Goal: Task Accomplishment & Management: Use online tool/utility

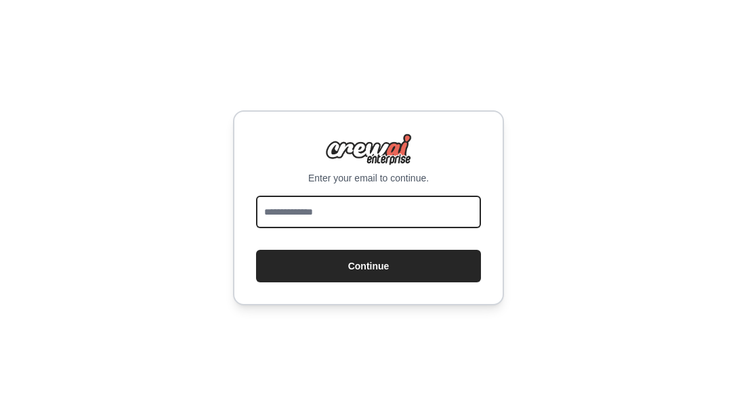
click at [295, 217] on input "email" at bounding box center [368, 212] width 225 height 33
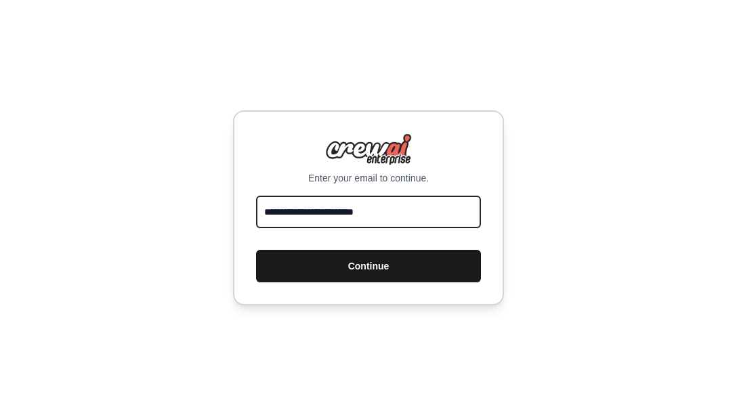
type input "**********"
click at [356, 270] on button "Continue" at bounding box center [368, 266] width 225 height 33
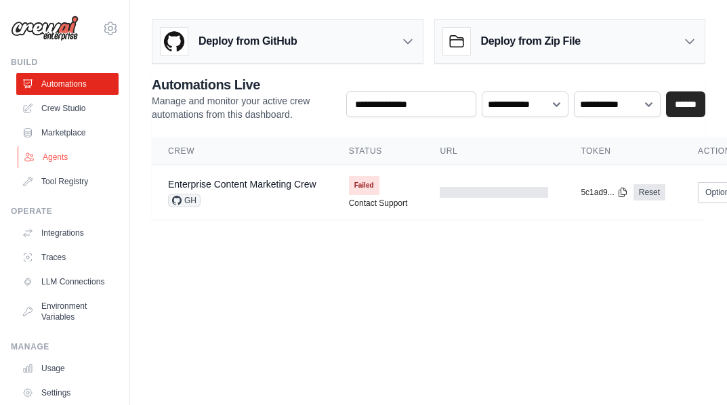
click at [65, 151] on link "Agents" at bounding box center [69, 157] width 102 height 22
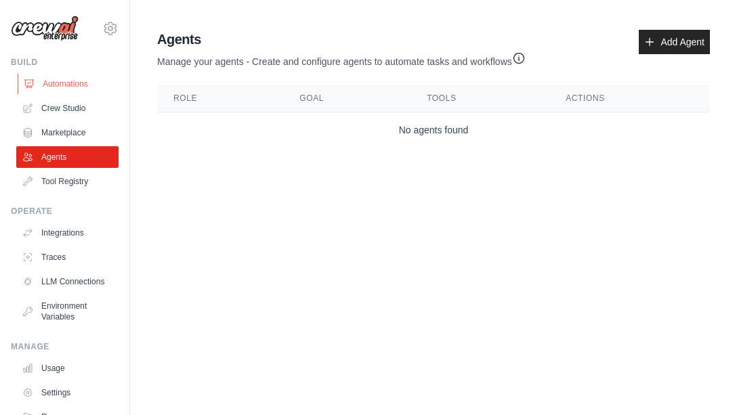
click at [58, 83] on link "Automations" at bounding box center [69, 84] width 102 height 22
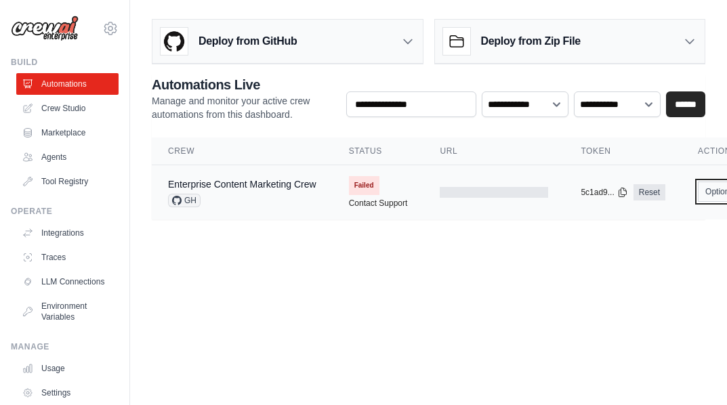
click at [717, 188] on button "Options" at bounding box center [725, 192] width 55 height 20
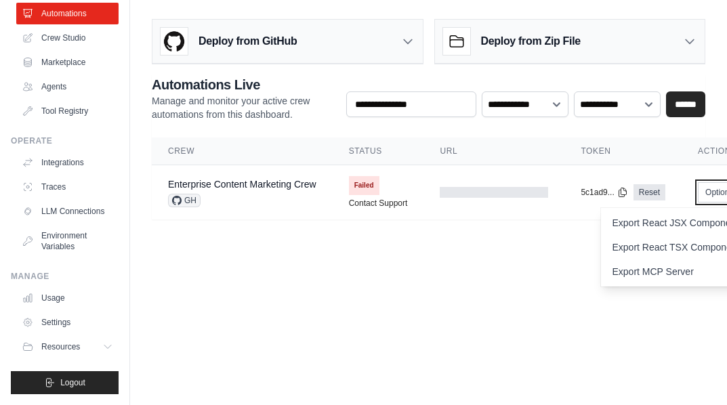
scroll to position [81, 0]
click at [104, 347] on icon at bounding box center [109, 346] width 11 height 11
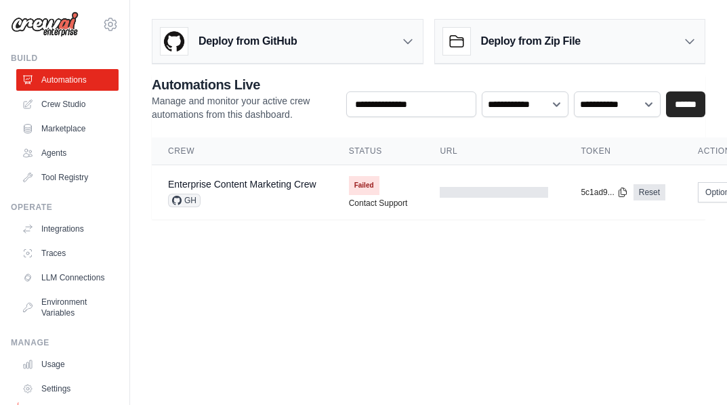
scroll to position [0, 0]
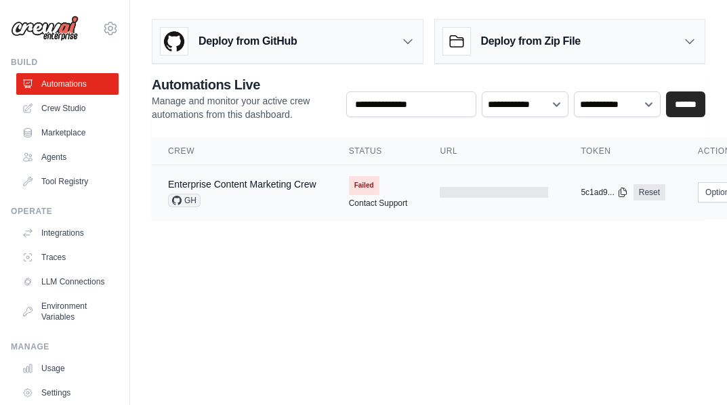
click at [177, 196] on icon at bounding box center [176, 200] width 9 height 9
click at [237, 179] on link "Enterprise Content Marketing Crew" at bounding box center [242, 184] width 148 height 11
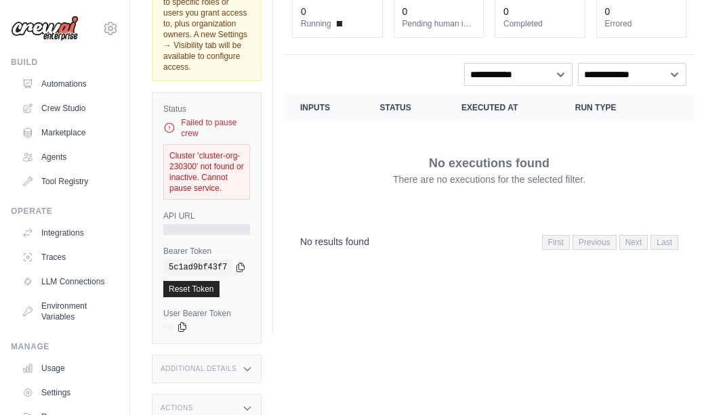
scroll to position [133, 0]
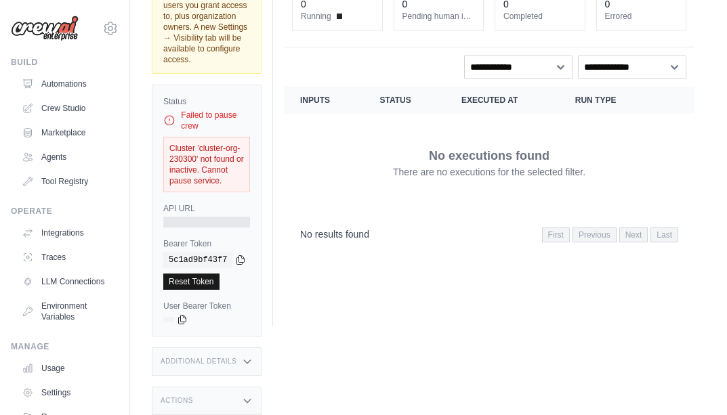
click at [190, 282] on link "Reset Token" at bounding box center [191, 282] width 56 height 16
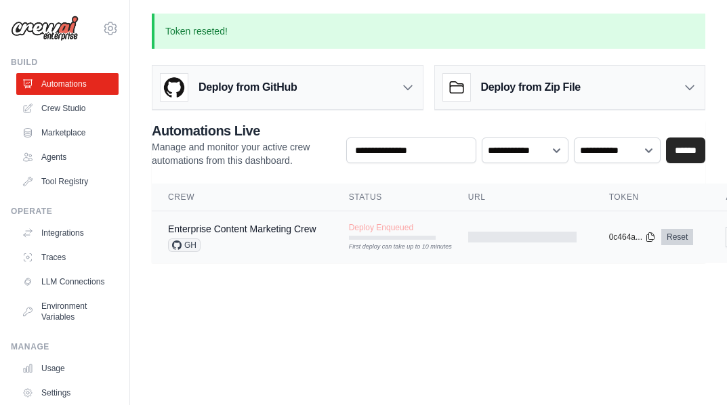
click at [673, 233] on link "Reset" at bounding box center [677, 237] width 32 height 16
click at [70, 102] on link "Crew Studio" at bounding box center [69, 109] width 102 height 22
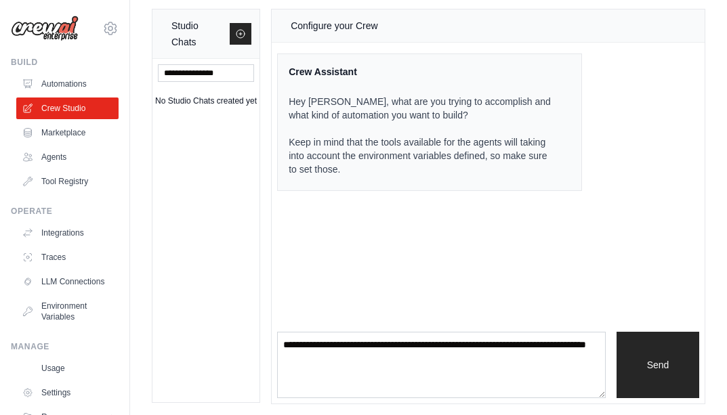
scroll to position [13, 0]
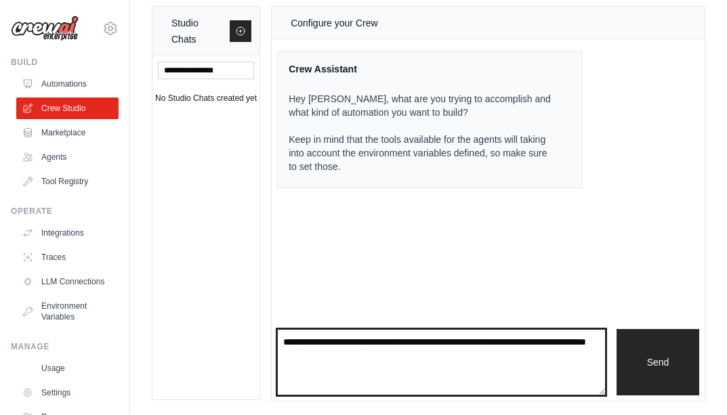
click at [386, 364] on textarea at bounding box center [441, 362] width 328 height 66
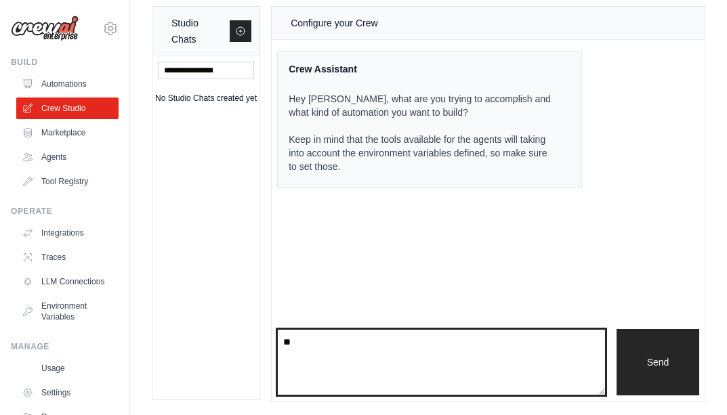
type textarea "*"
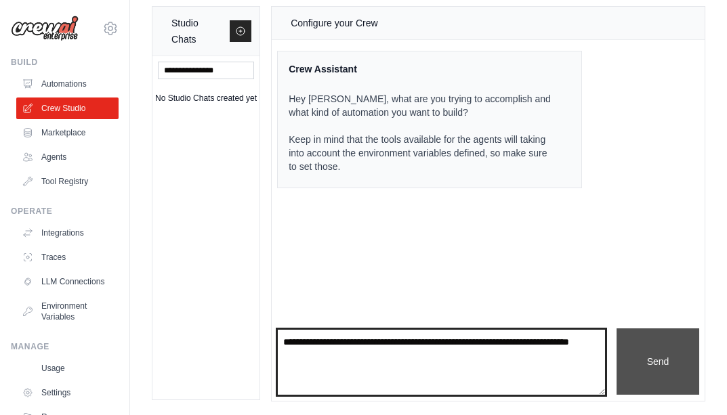
type textarea "**********"
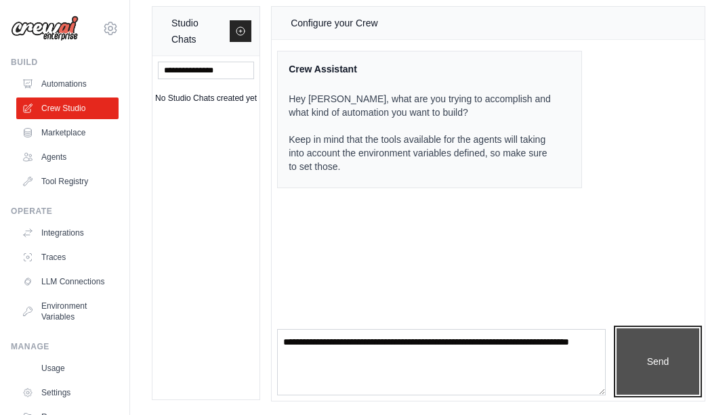
click at [669, 357] on button "Send" at bounding box center [657, 361] width 83 height 66
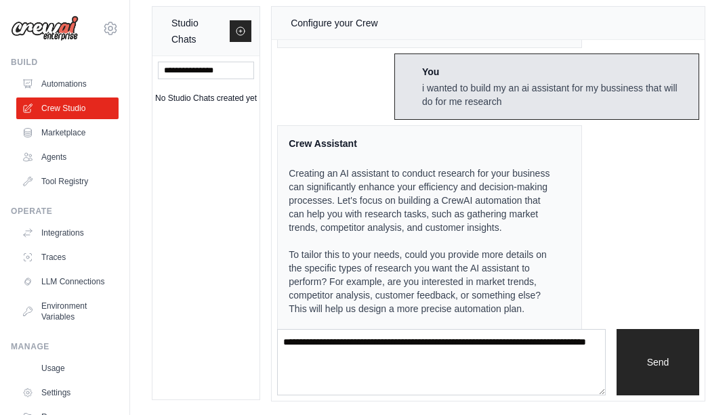
scroll to position [152, 0]
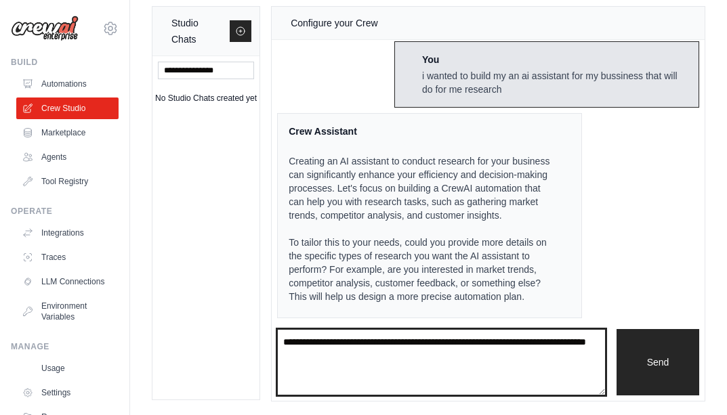
click at [293, 359] on textarea at bounding box center [441, 362] width 328 height 66
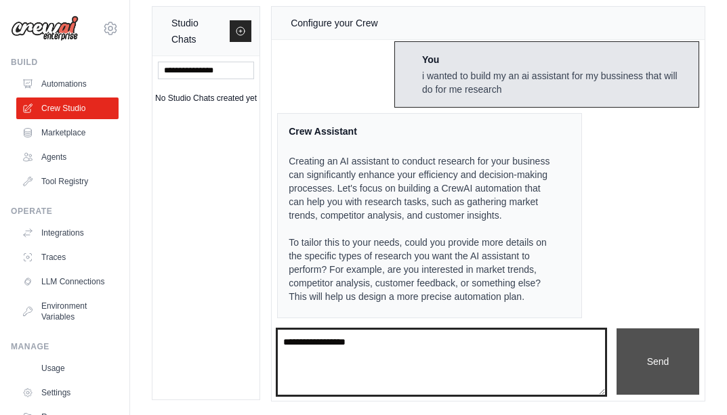
type textarea "**********"
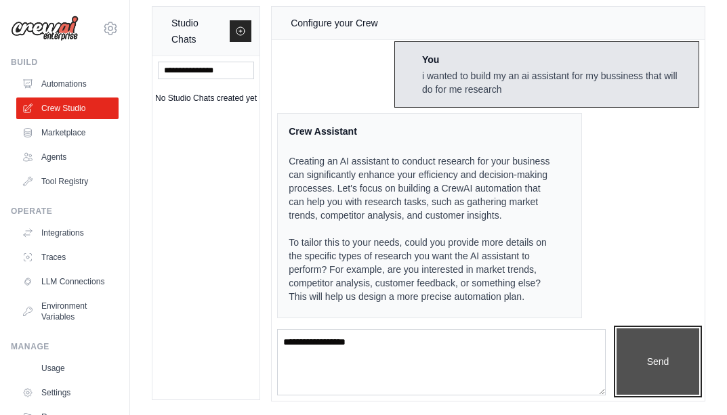
click at [641, 355] on button "Send" at bounding box center [657, 361] width 83 height 66
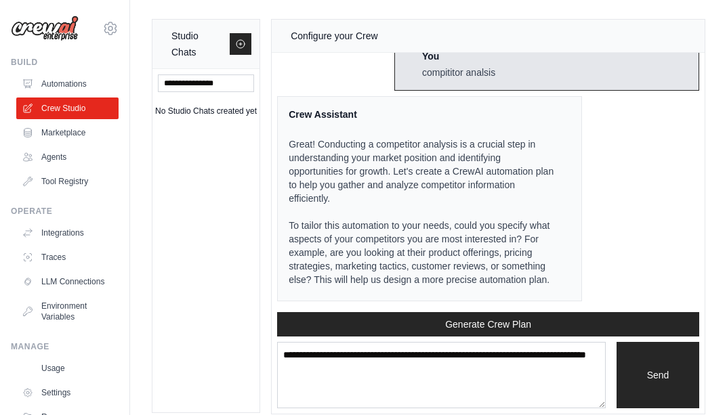
scroll to position [13, 0]
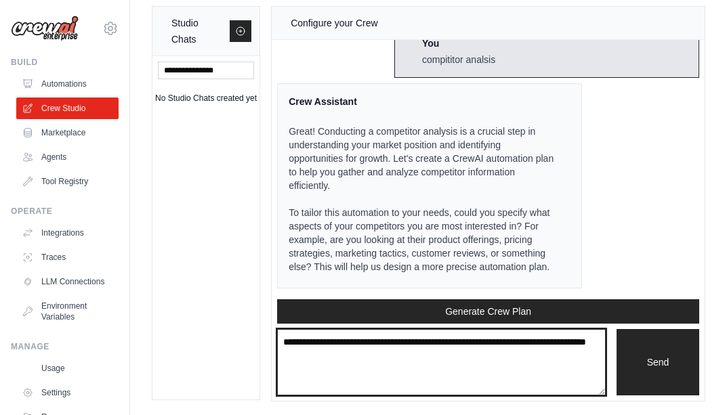
click at [293, 361] on textarea at bounding box center [441, 362] width 328 height 66
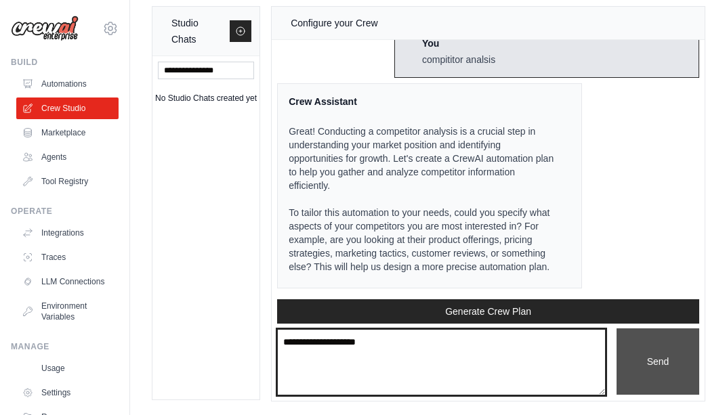
type textarea "**********"
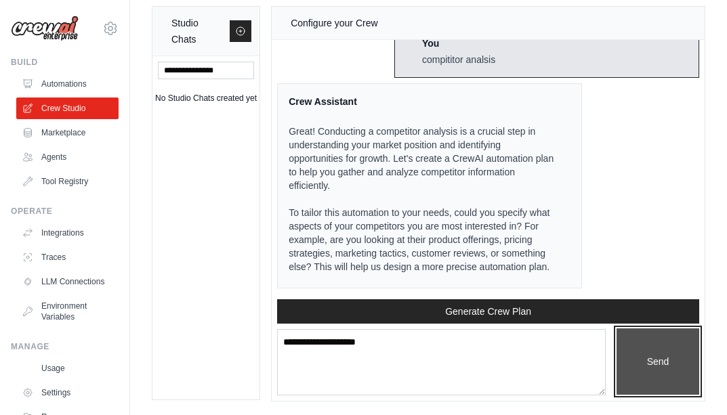
click at [636, 340] on button "Send" at bounding box center [657, 361] width 83 height 66
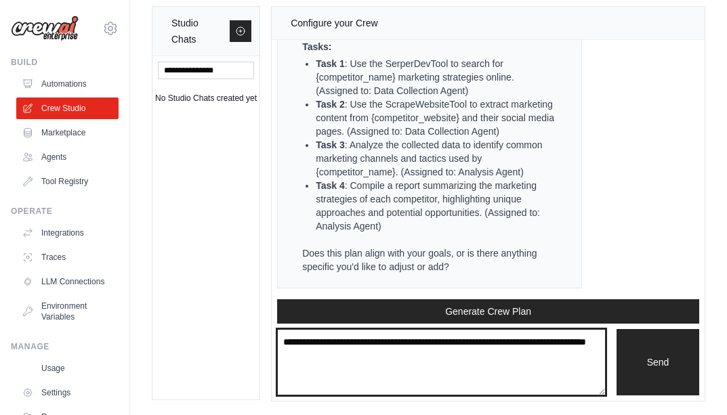
click at [294, 347] on textarea at bounding box center [441, 362] width 328 height 66
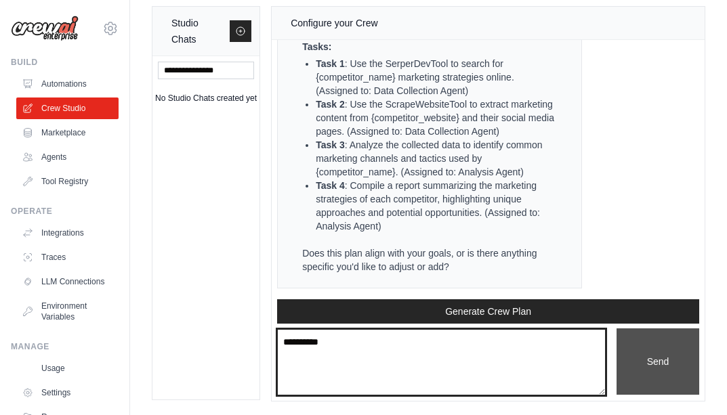
type textarea "**********"
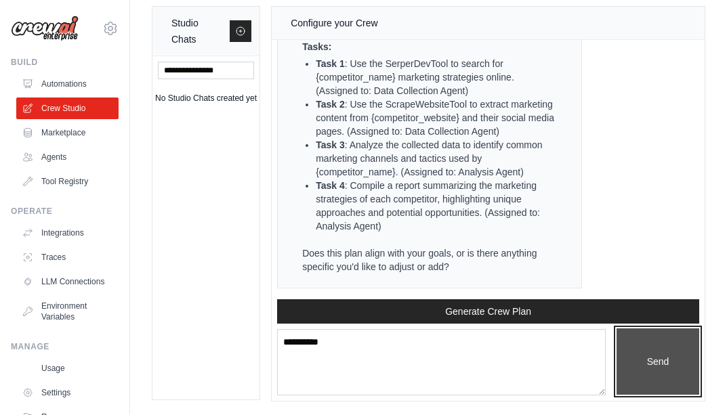
click at [637, 364] on button "Send" at bounding box center [657, 361] width 83 height 66
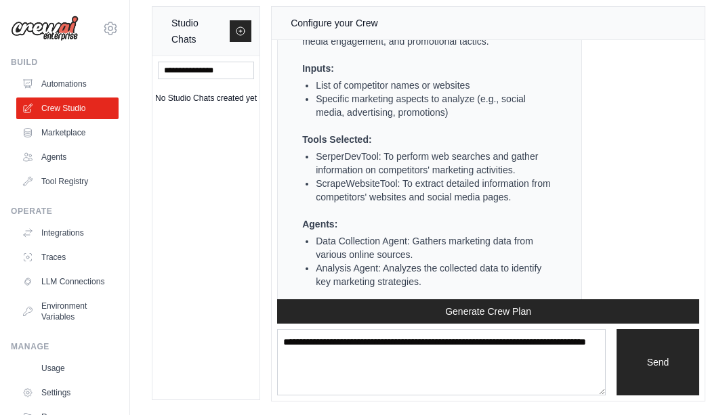
scroll to position [2032, 0]
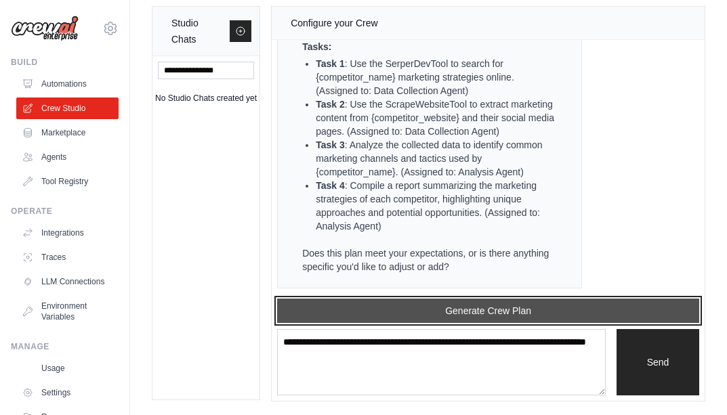
click at [470, 314] on button "Generate Crew Plan" at bounding box center [488, 311] width 422 height 24
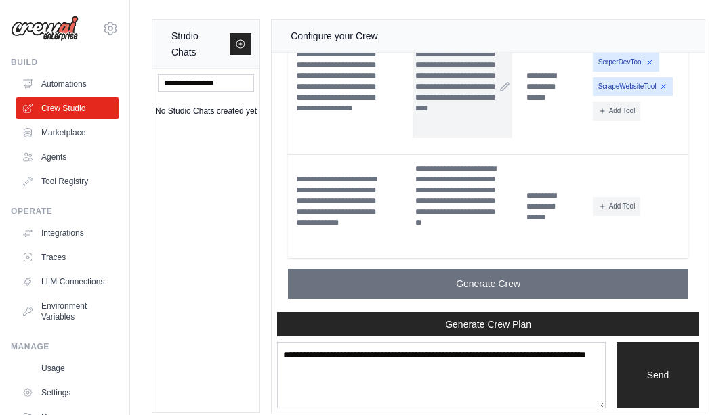
scroll to position [2739, 0]
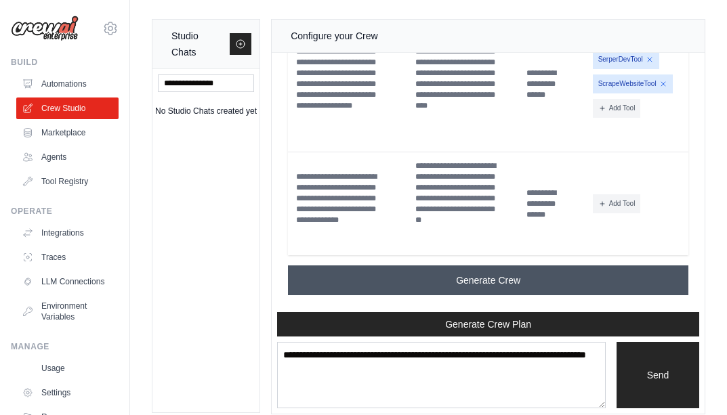
click at [456, 276] on span "Generate Crew" at bounding box center [488, 281] width 64 height 14
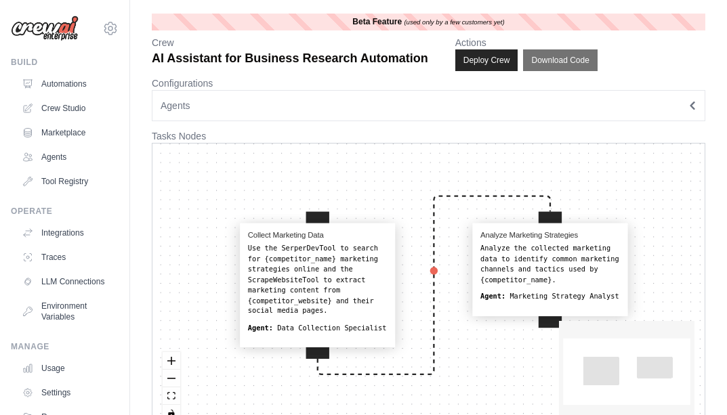
scroll to position [32, 0]
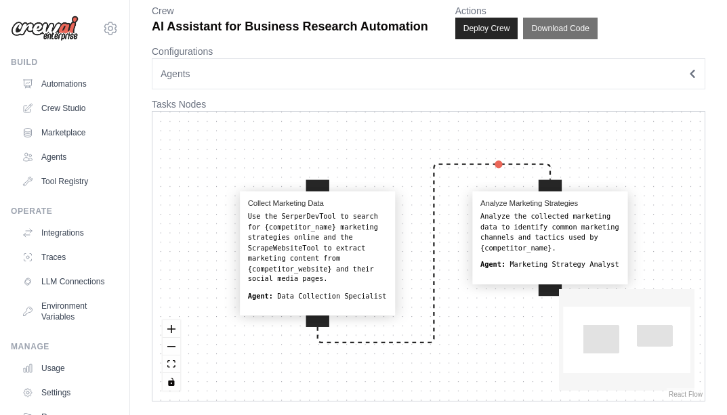
drag, startPoint x: 452, startPoint y: 123, endPoint x: 589, endPoint y: 435, distance: 340.9
click at [589, 414] on html "sajidabbas523508@gmail.com Settings Build Automations Crew Studio Resources" at bounding box center [363, 191] width 727 height 447
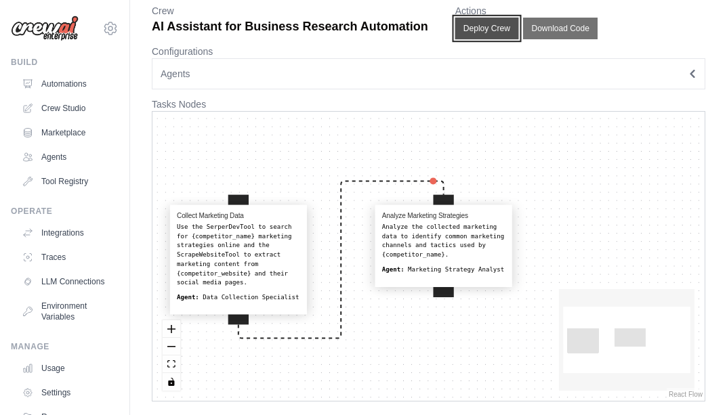
click at [483, 25] on button "Deploy Crew" at bounding box center [486, 29] width 64 height 22
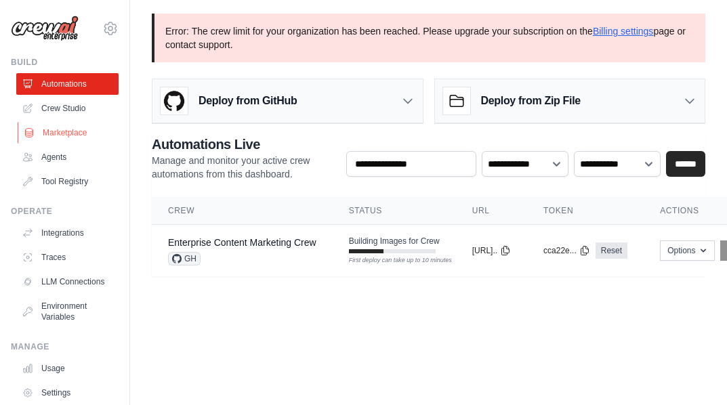
click at [45, 129] on link "Marketplace" at bounding box center [69, 133] width 102 height 22
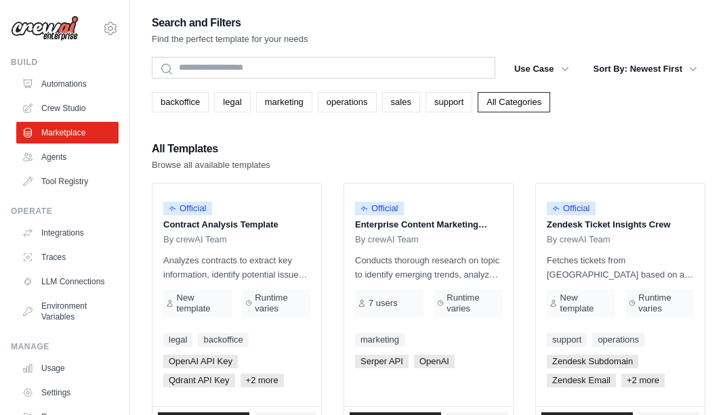
click at [45, 129] on link "Marketplace" at bounding box center [67, 133] width 102 height 22
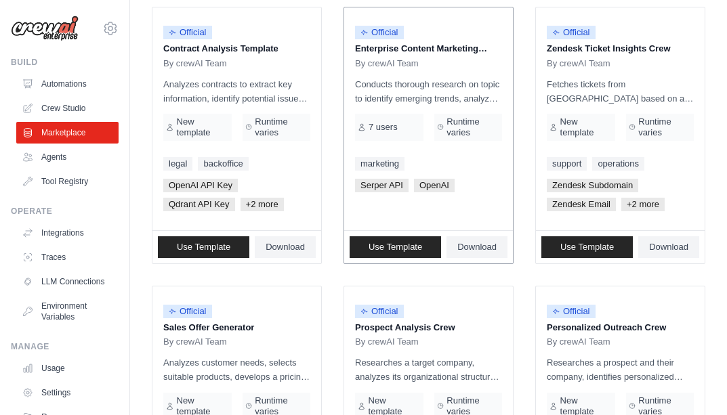
scroll to position [181, 0]
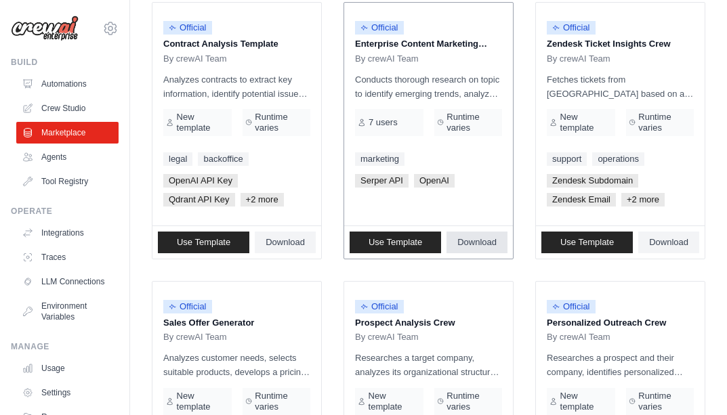
click at [473, 240] on span "Download" at bounding box center [476, 242] width 39 height 11
click at [54, 85] on link "Automations" at bounding box center [69, 84] width 102 height 22
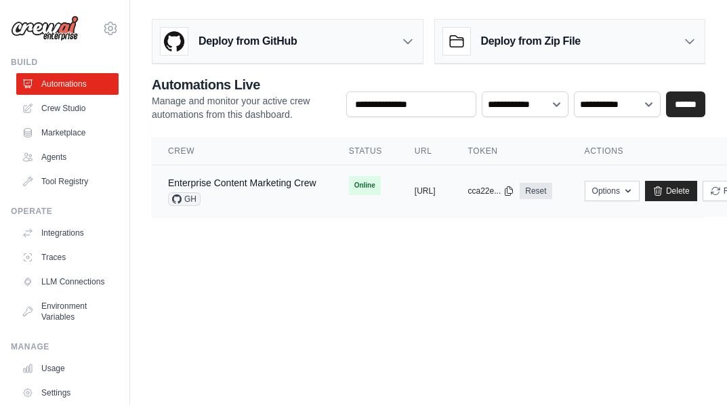
click at [360, 185] on span "Online" at bounding box center [365, 185] width 32 height 19
click at [189, 194] on span "GH" at bounding box center [184, 199] width 33 height 14
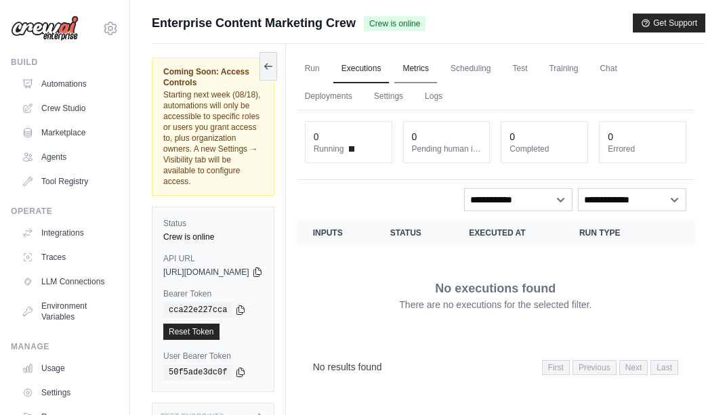
click at [437, 66] on link "Metrics" at bounding box center [415, 69] width 43 height 28
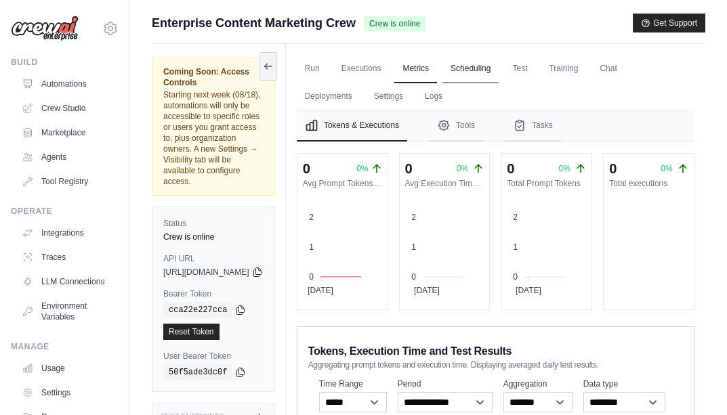
click at [498, 66] on link "Scheduling" at bounding box center [470, 69] width 56 height 28
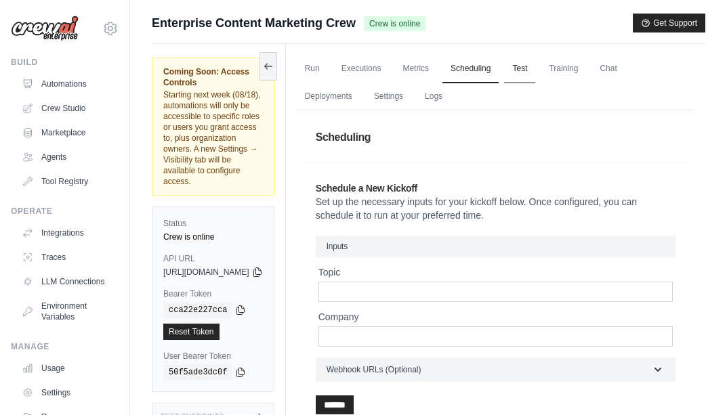
click at [535, 62] on link "Test" at bounding box center [519, 69] width 31 height 28
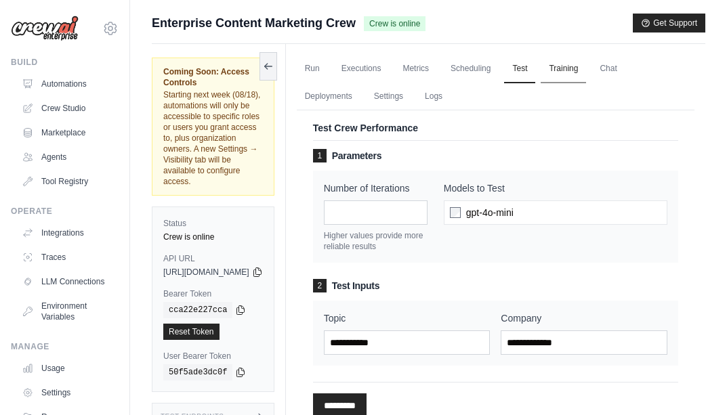
click at [586, 61] on link "Training" at bounding box center [562, 69] width 45 height 28
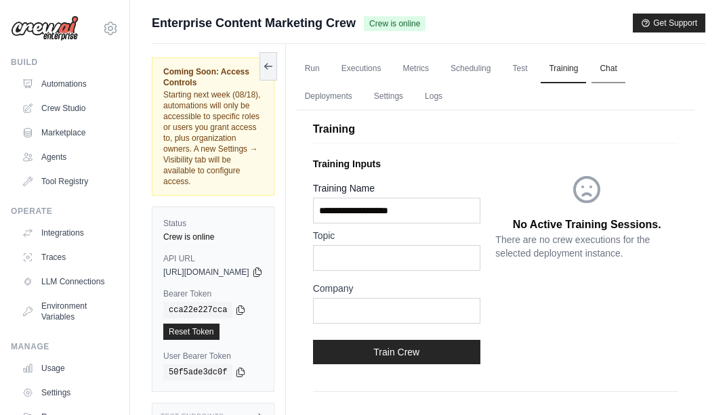
click at [624, 64] on link "Chat" at bounding box center [607, 69] width 33 height 28
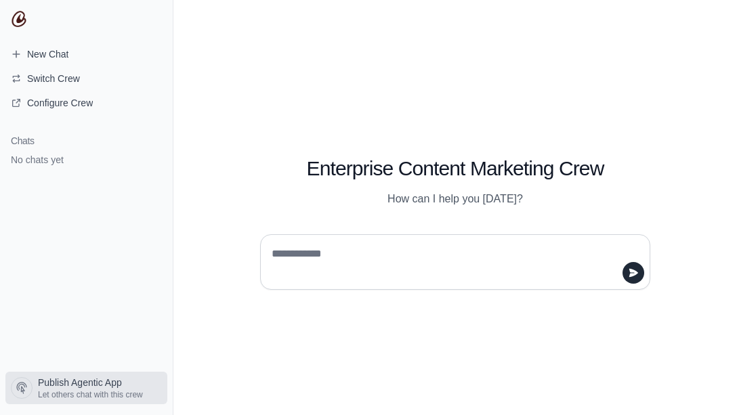
click at [68, 389] on span "Let others chat with this crew" at bounding box center [90, 394] width 105 height 11
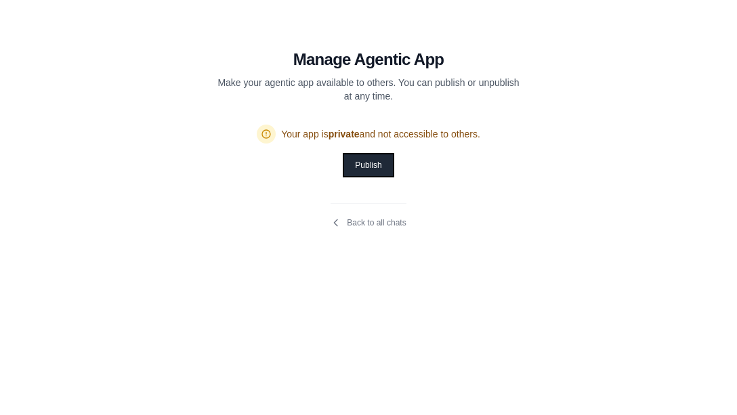
click at [366, 161] on button "Publish" at bounding box center [368, 165] width 48 height 22
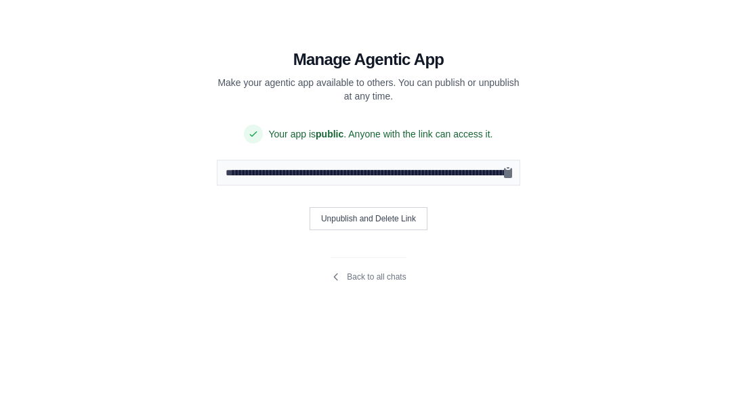
click at [389, 133] on span "Your app is public . Anyone with the link can access it." at bounding box center [380, 134] width 224 height 14
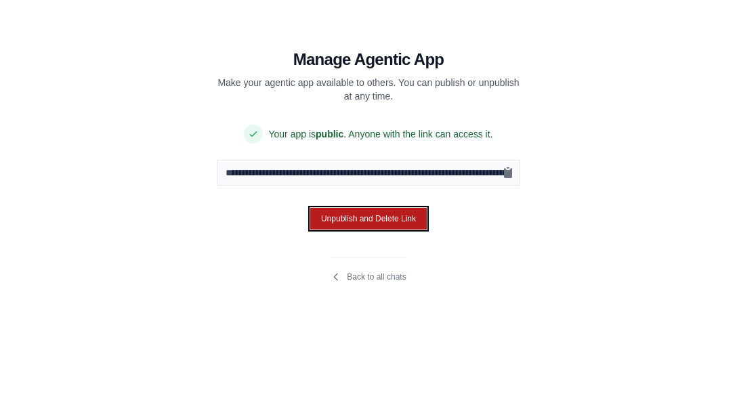
click at [349, 221] on button "Unpublish and Delete Link" at bounding box center [369, 218] width 118 height 23
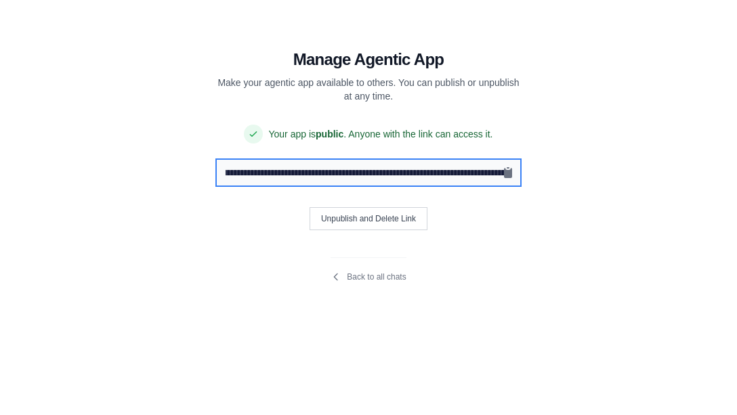
scroll to position [0, 163]
drag, startPoint x: 225, startPoint y: 173, endPoint x: 518, endPoint y: 166, distance: 293.3
click at [518, 166] on input "**********" at bounding box center [368, 173] width 303 height 26
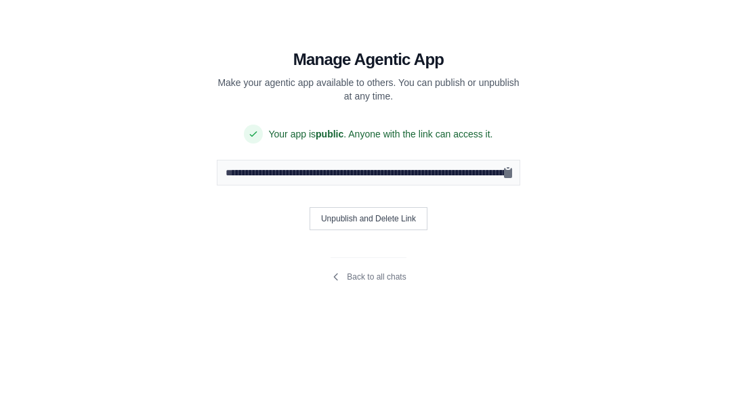
click at [369, 271] on div "Back to all chats" at bounding box center [367, 269] width 75 height 25
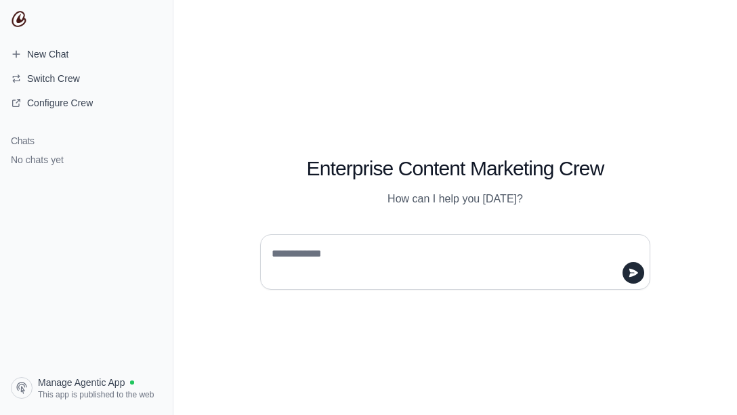
click at [282, 244] on textarea at bounding box center [451, 262] width 364 height 38
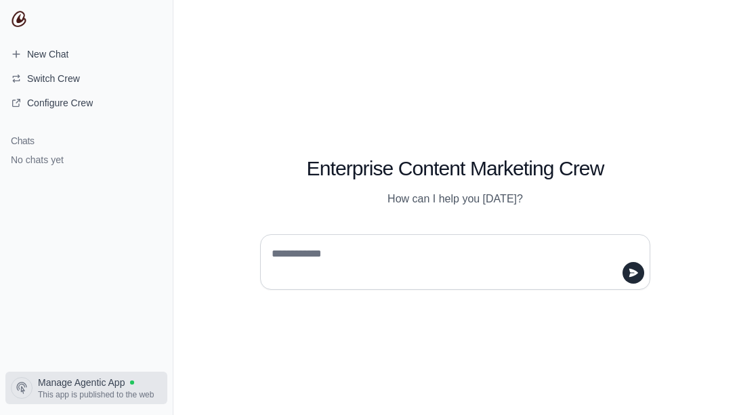
click at [107, 393] on span "This app is published to the web" at bounding box center [96, 394] width 116 height 11
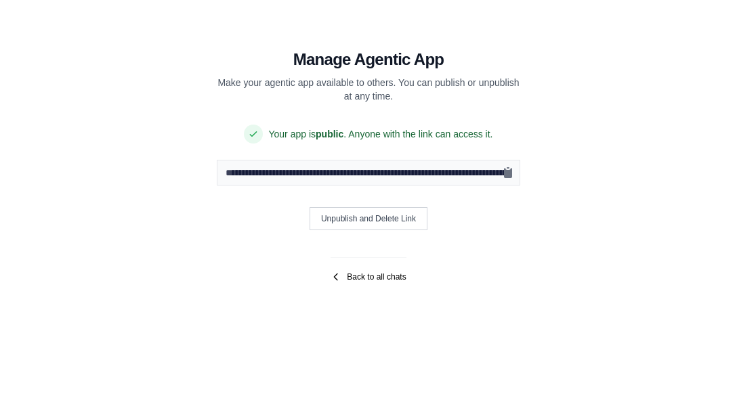
click at [338, 272] on icon at bounding box center [335, 277] width 11 height 11
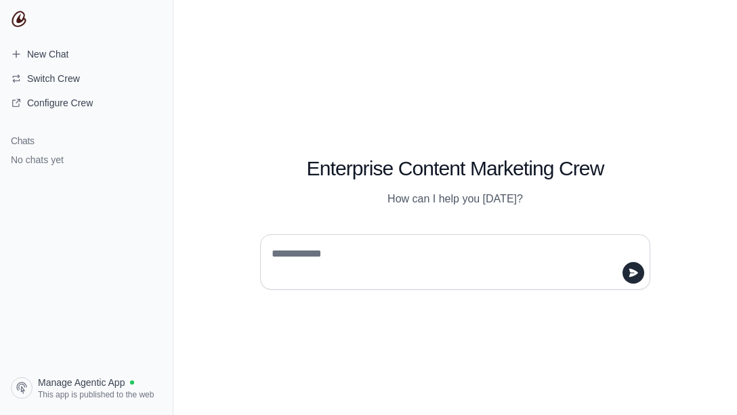
click at [282, 255] on textarea at bounding box center [451, 262] width 364 height 38
type textarea "**********"
click at [632, 272] on icon "submit" at bounding box center [633, 273] width 9 height 8
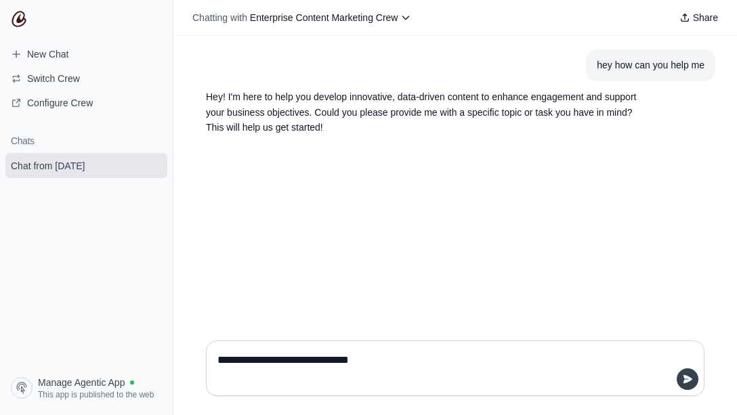
type textarea "**********"
click at [679, 380] on button "submit" at bounding box center [688, 379] width 22 height 22
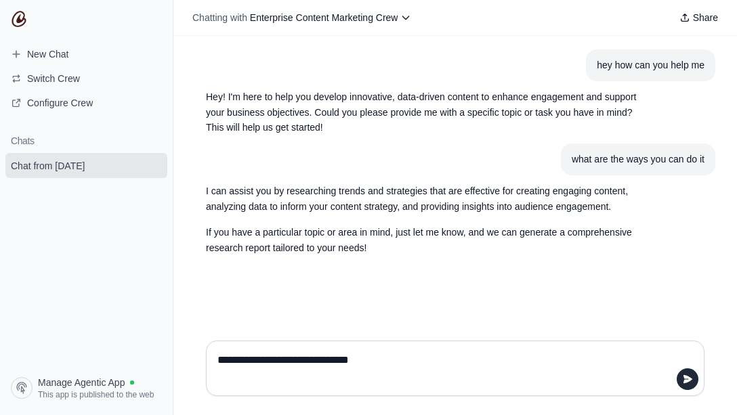
click at [219, 357] on textarea "**********" at bounding box center [451, 368] width 473 height 38
type textarea "**********"
click at [689, 377] on icon "submit" at bounding box center [687, 379] width 11 height 11
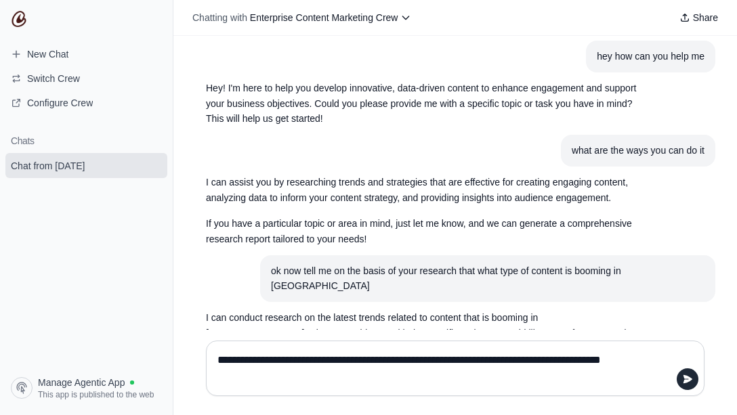
scroll to position [42, 0]
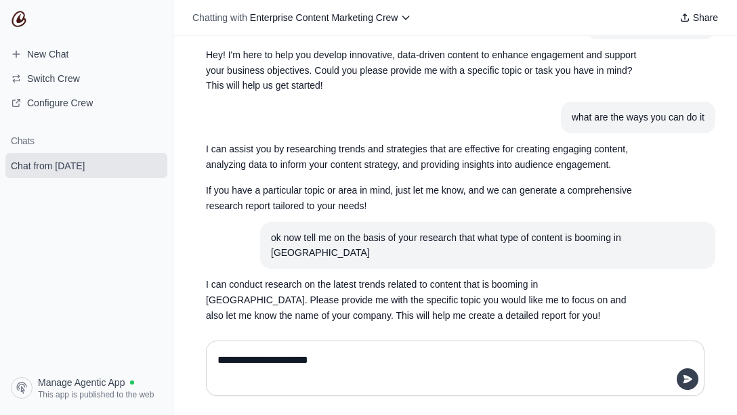
type textarea "**********"
click at [693, 374] on button "submit" at bounding box center [688, 379] width 22 height 22
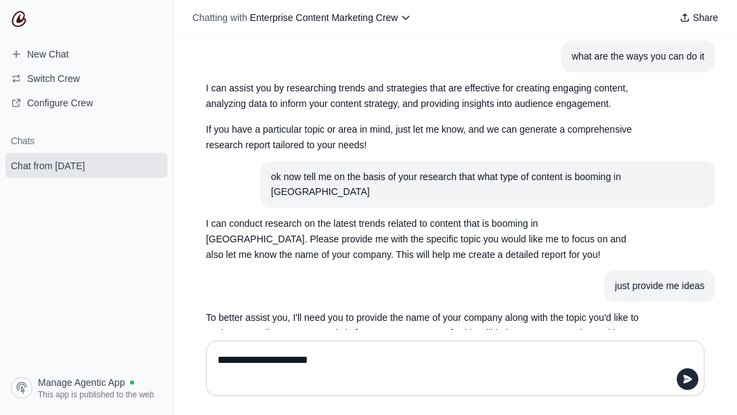
scroll to position [121, 0]
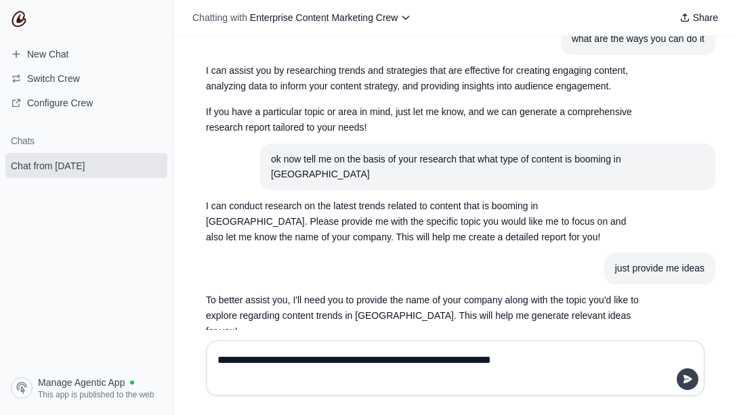
type textarea "**********"
click at [685, 378] on icon "submit" at bounding box center [687, 379] width 9 height 8
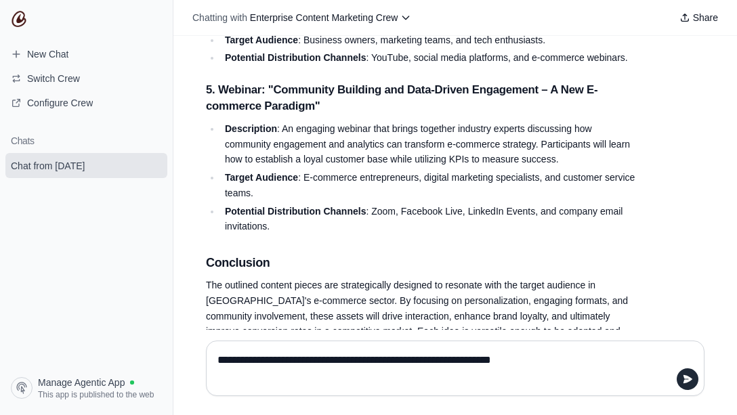
scroll to position [1046, 0]
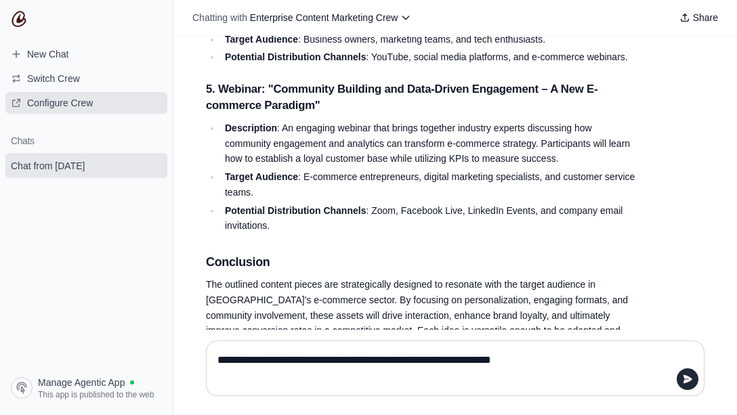
click at [31, 104] on span "Configure Crew" at bounding box center [60, 103] width 66 height 14
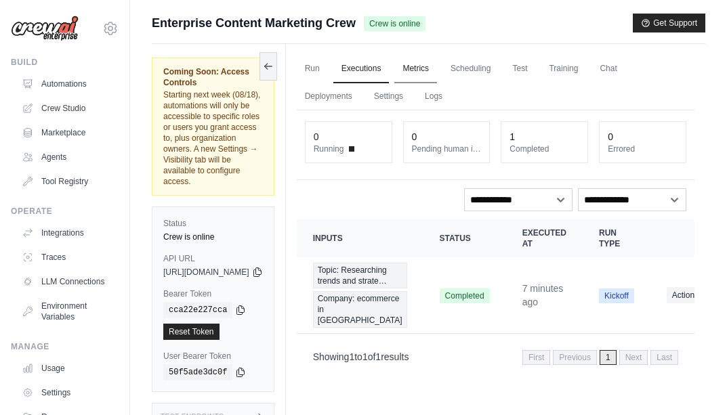
click at [437, 71] on link "Metrics" at bounding box center [415, 69] width 43 height 28
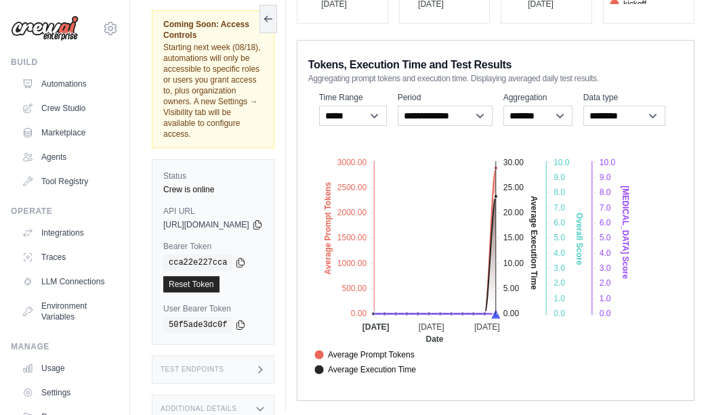
scroll to position [297, 0]
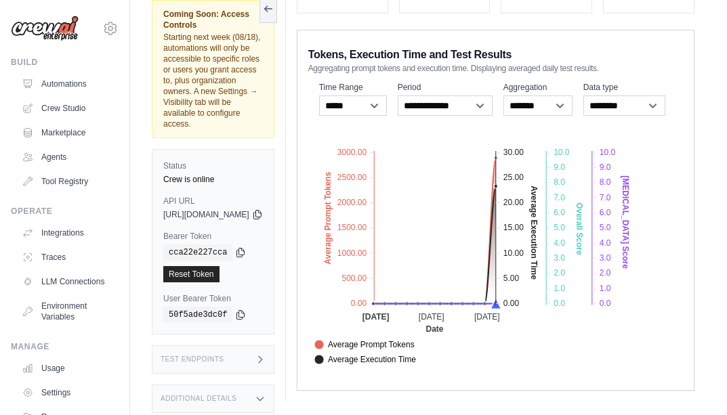
click at [523, 174] on tspan "25.00" at bounding box center [513, 177] width 20 height 9
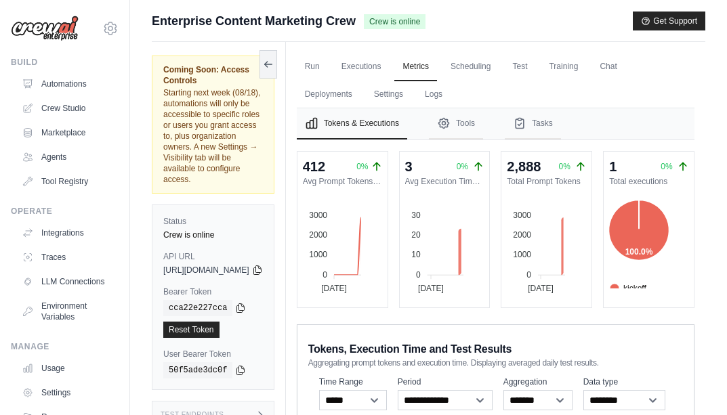
scroll to position [0, 0]
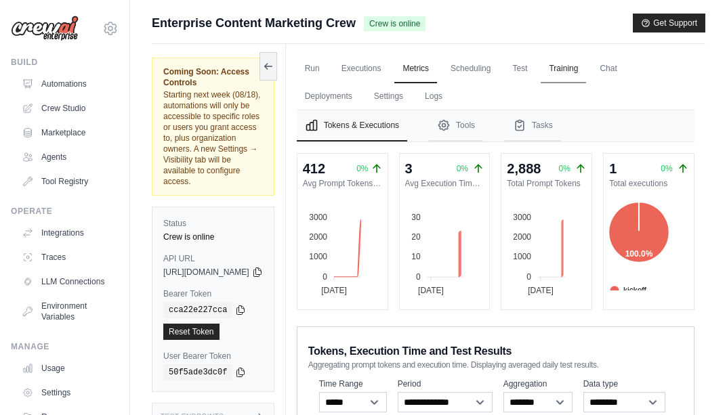
click at [586, 63] on link "Training" at bounding box center [562, 69] width 45 height 28
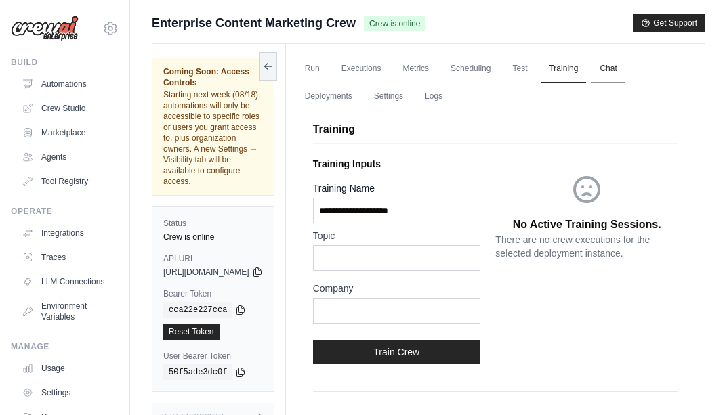
click at [624, 61] on link "Chat" at bounding box center [607, 69] width 33 height 28
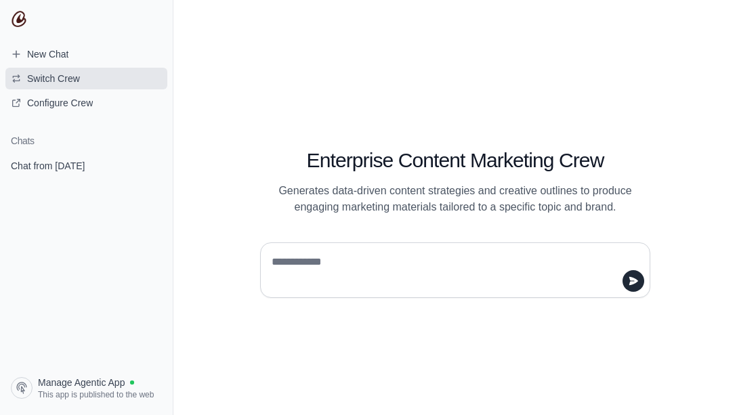
click at [12, 70] on button "Switch Crew" at bounding box center [86, 79] width 162 height 22
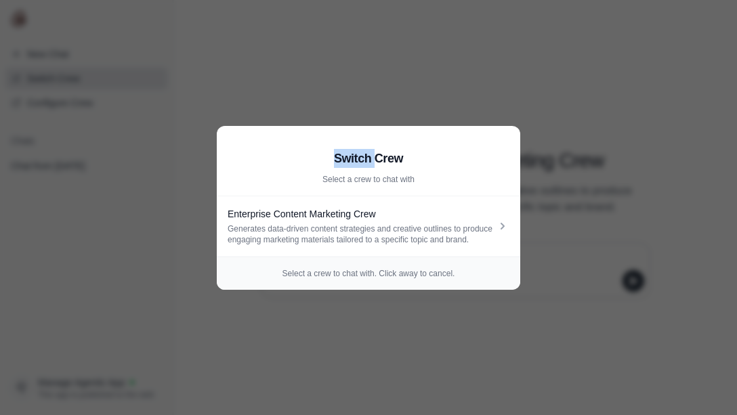
click at [12, 70] on aside "Switch Crew Select a crew to chat with Enterprise Content Marketing Crew Genera…" at bounding box center [368, 207] width 737 height 415
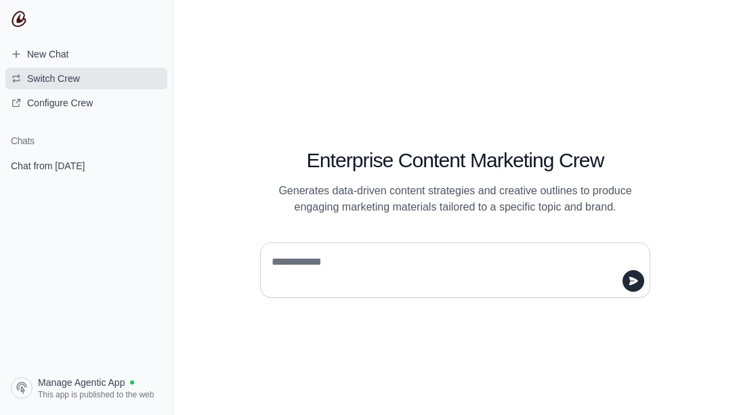
click at [12, 70] on button "Switch Crew" at bounding box center [86, 79] width 162 height 22
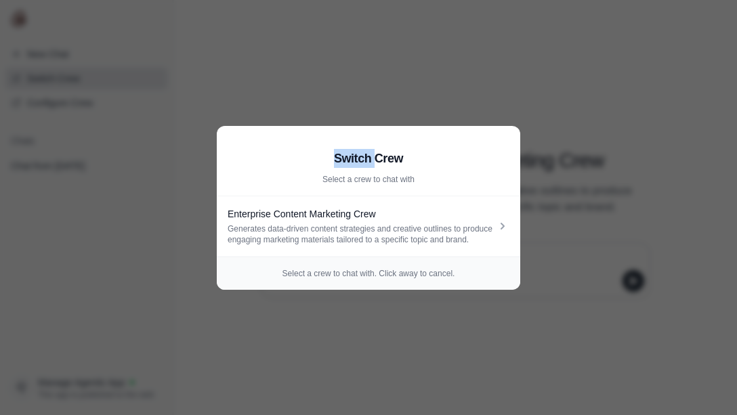
click at [12, 70] on aside "Switch Crew Select a crew to chat with Enterprise Content Marketing Crew Genera…" at bounding box center [368, 207] width 737 height 415
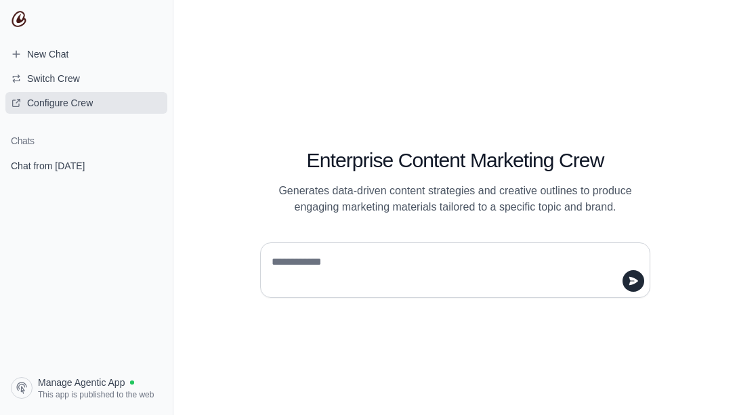
click at [19, 108] on span "Configure Crew" at bounding box center [52, 103] width 104 height 14
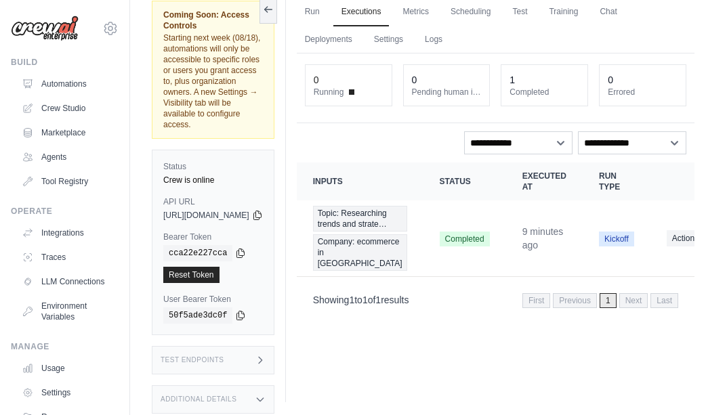
scroll to position [58, 0]
click at [274, 385] on div "Additional Details" at bounding box center [213, 399] width 123 height 28
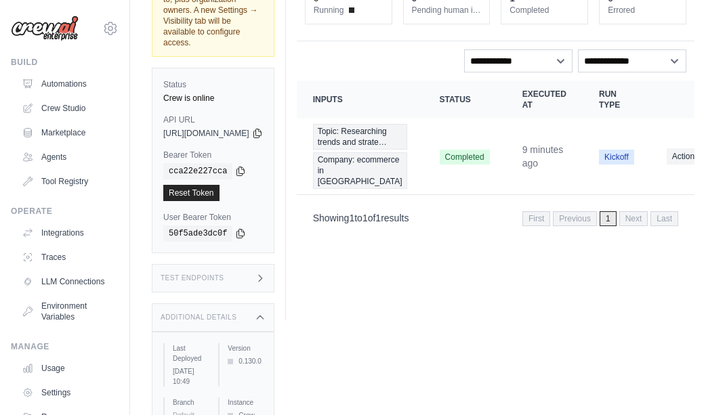
scroll to position [142, 0]
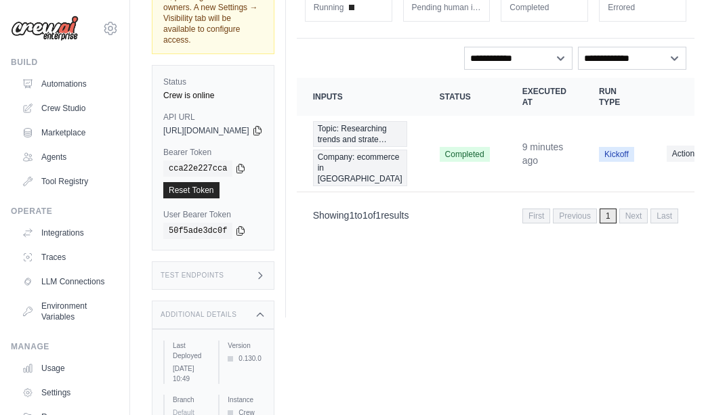
click at [274, 301] on div "Additional Details" at bounding box center [213, 315] width 123 height 28
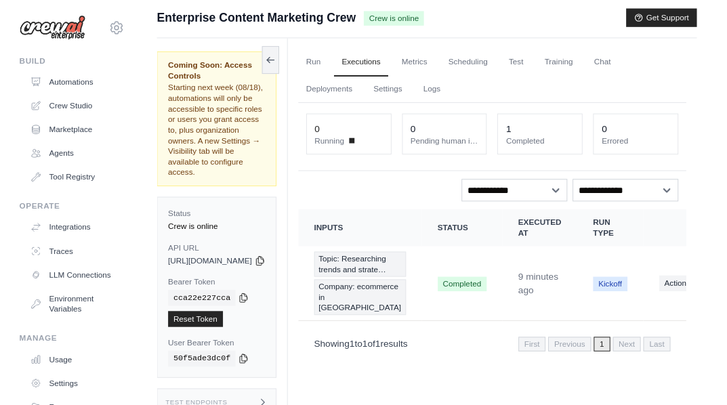
scroll to position [0, 0]
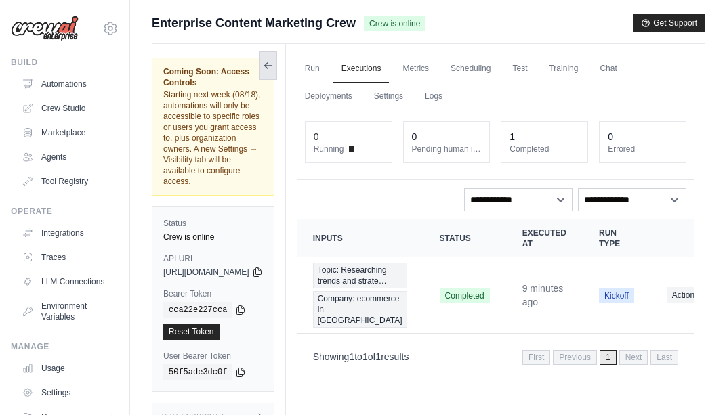
click at [274, 68] on icon at bounding box center [268, 65] width 11 height 11
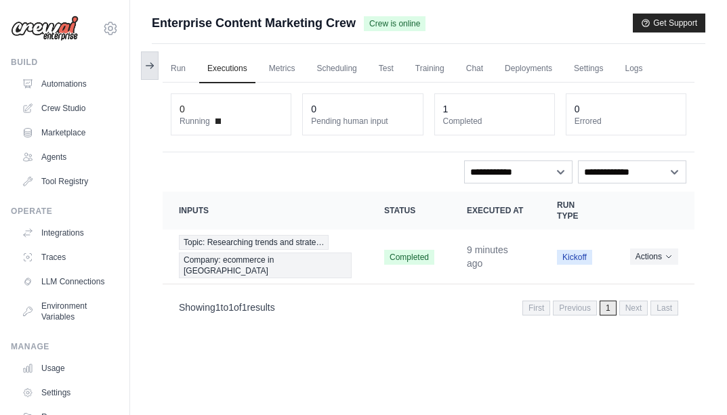
click at [153, 64] on icon at bounding box center [149, 65] width 11 height 11
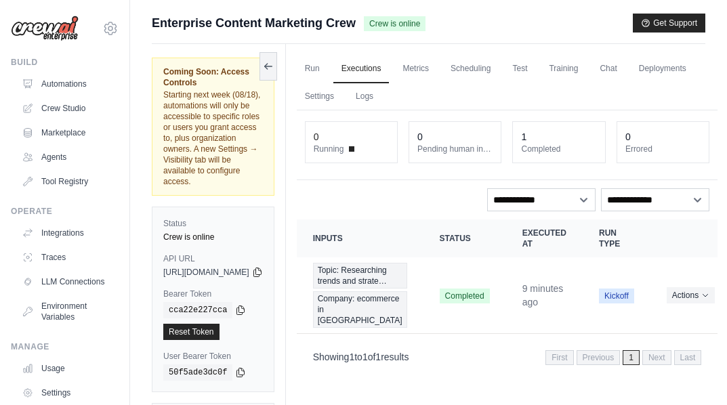
click at [222, 76] on span "Coming Soon: Access Controls" at bounding box center [213, 77] width 100 height 22
click at [66, 76] on link "Automations" at bounding box center [69, 84] width 102 height 22
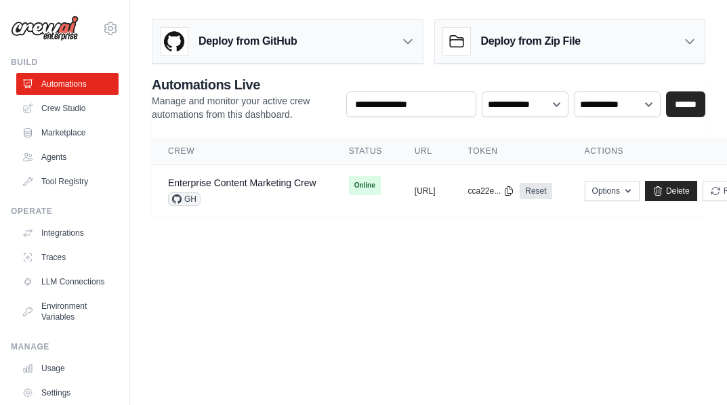
click at [404, 37] on icon at bounding box center [408, 42] width 14 height 14
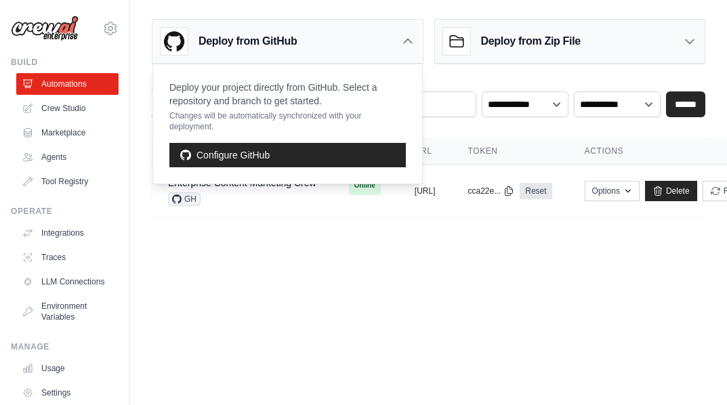
click at [404, 38] on icon at bounding box center [408, 42] width 14 height 14
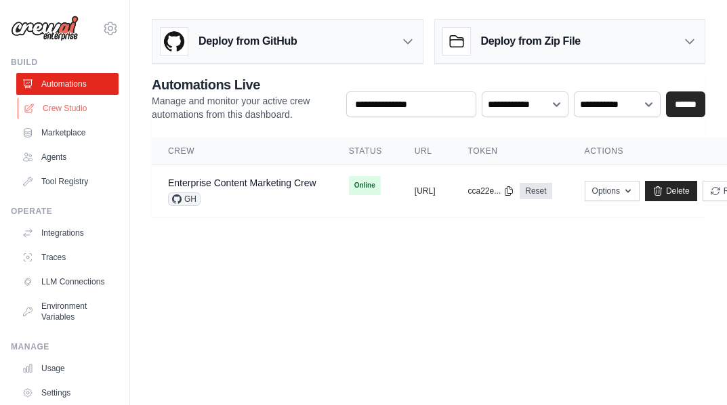
click at [87, 108] on link "Crew Studio" at bounding box center [69, 109] width 102 height 22
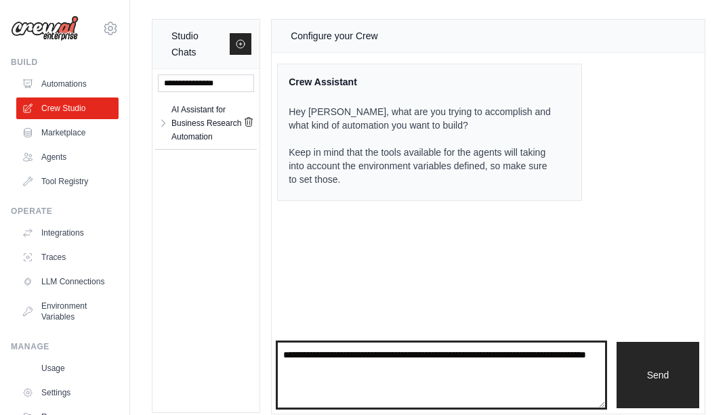
click at [379, 373] on textarea at bounding box center [441, 375] width 328 height 66
click at [286, 354] on textarea at bounding box center [441, 375] width 328 height 66
paste textarea "**********"
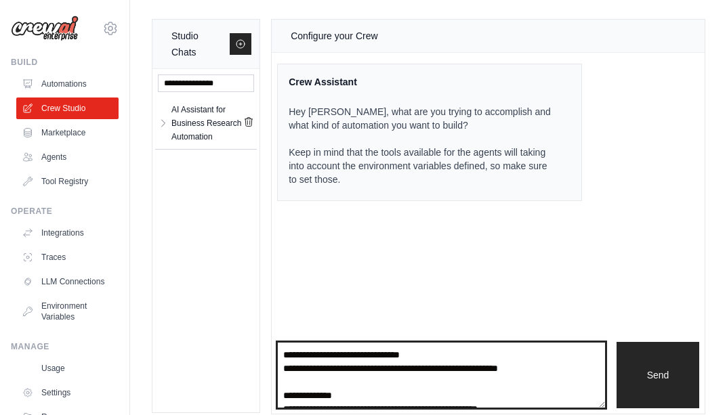
scroll to position [89, 0]
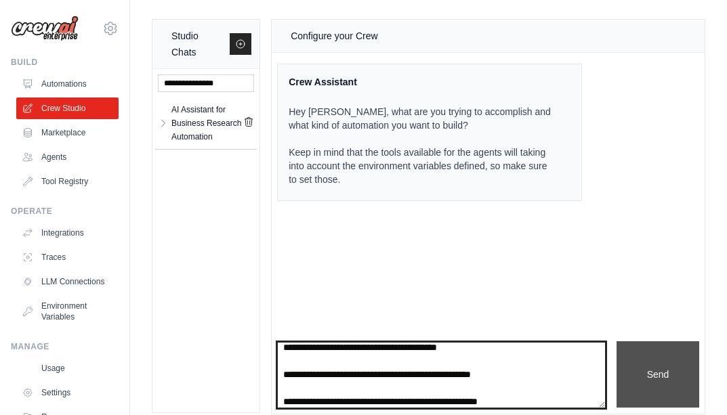
type textarea "**********"
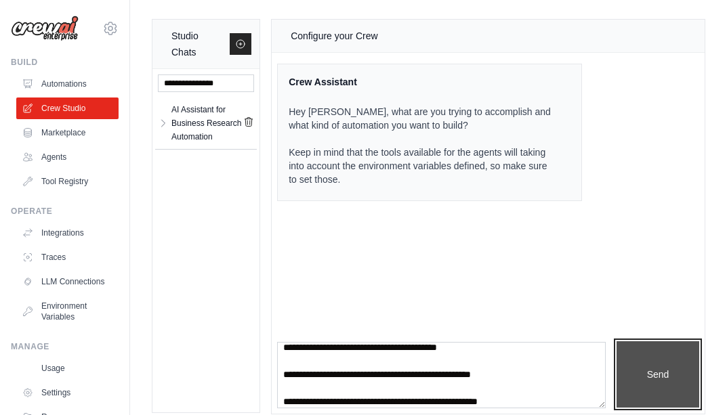
click at [643, 366] on button "Send" at bounding box center [657, 374] width 83 height 66
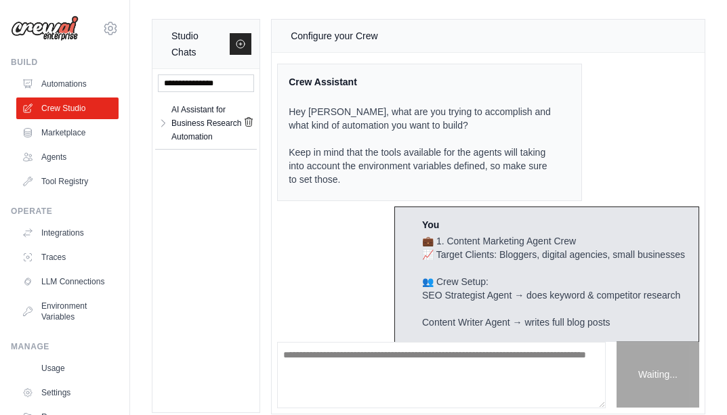
scroll to position [93, 0]
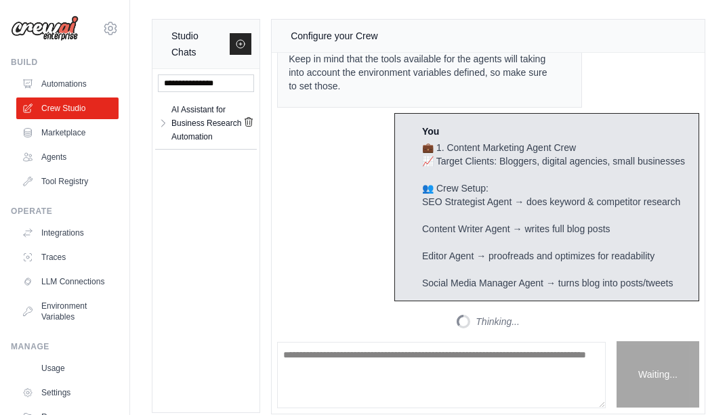
scroll to position [924, 0]
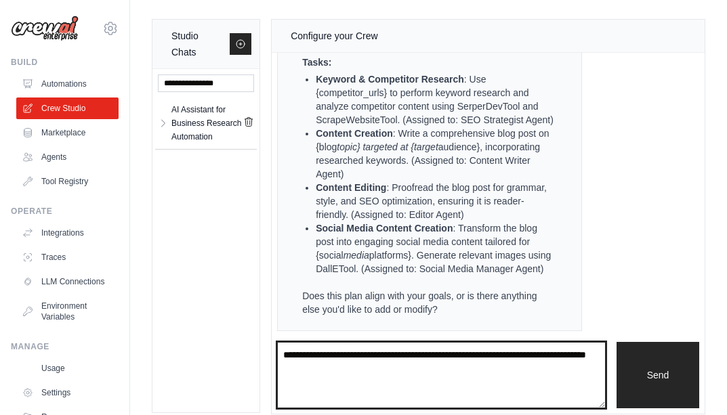
click at [333, 363] on textarea at bounding box center [441, 375] width 328 height 66
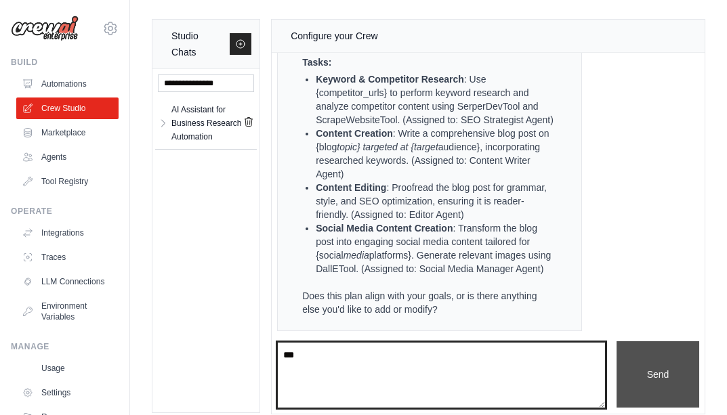
type textarea "***"
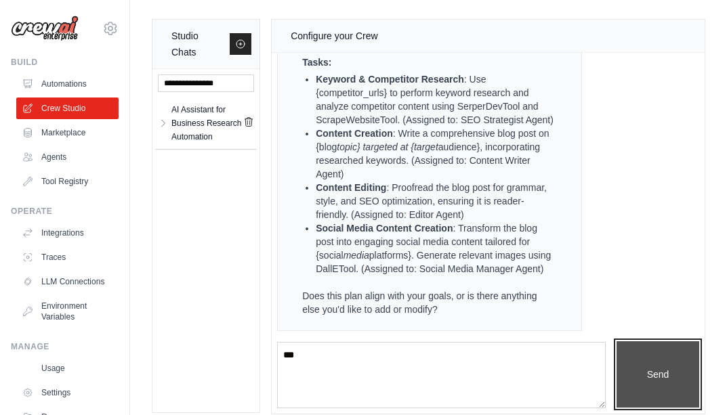
click at [635, 377] on button "Send" at bounding box center [657, 374] width 83 height 66
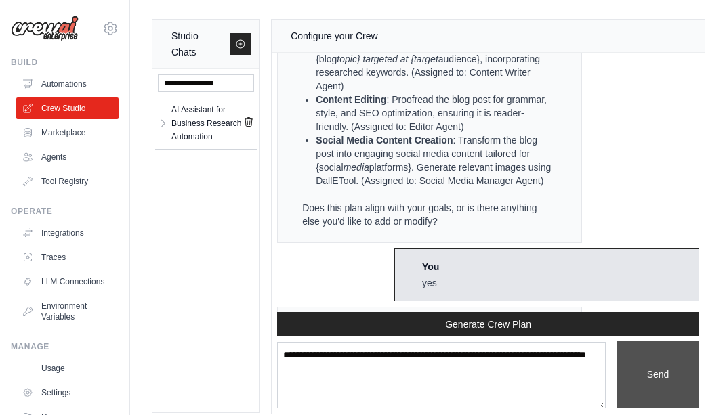
scroll to position [1860, 0]
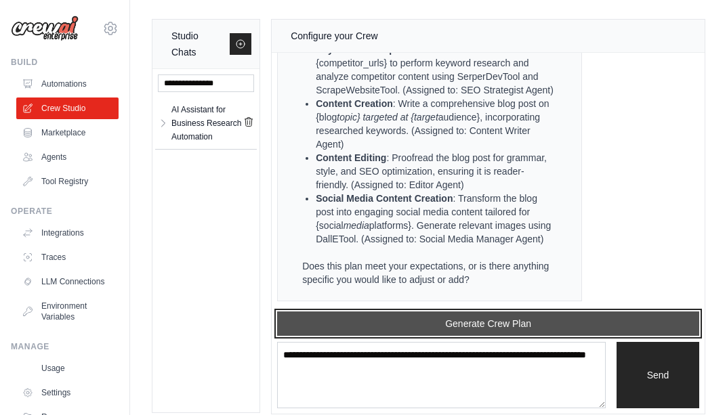
click at [546, 324] on button "Generate Crew Plan" at bounding box center [488, 324] width 422 height 24
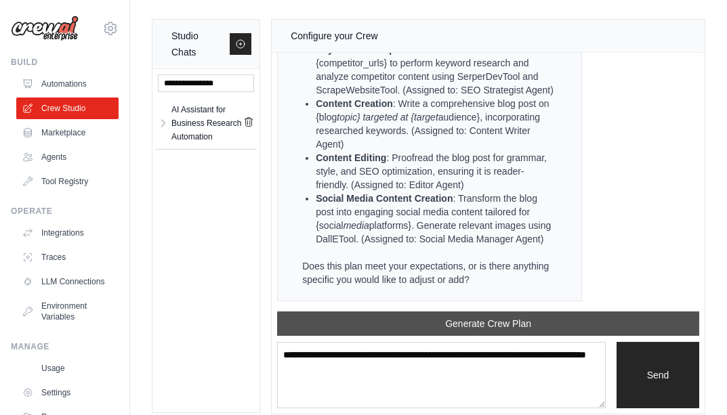
scroll to position [2762, 0]
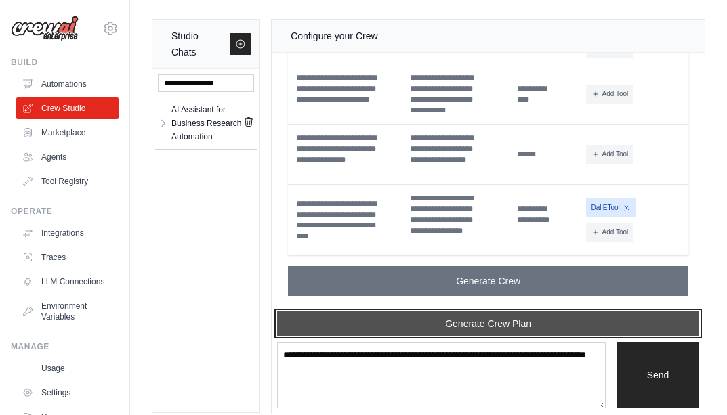
click at [546, 324] on button "Generate Crew Plan" at bounding box center [488, 324] width 422 height 24
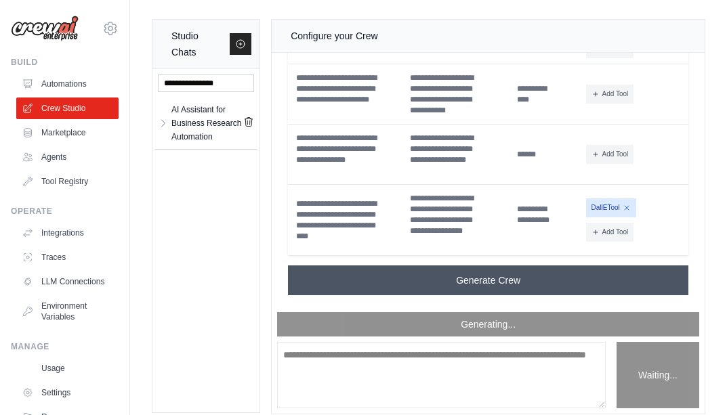
click at [536, 280] on button "Generate Crew" at bounding box center [488, 280] width 400 height 30
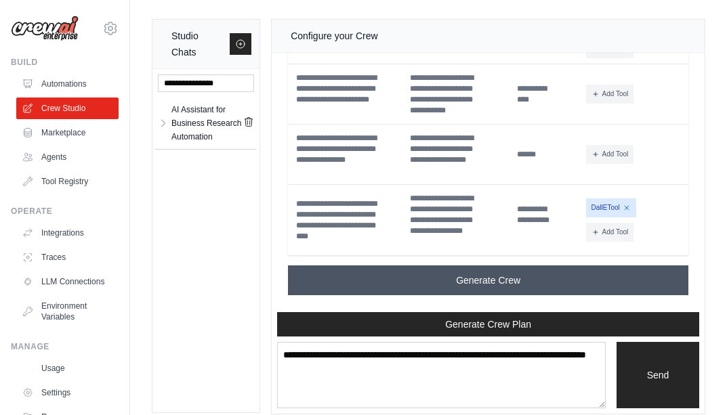
scroll to position [3753, 0]
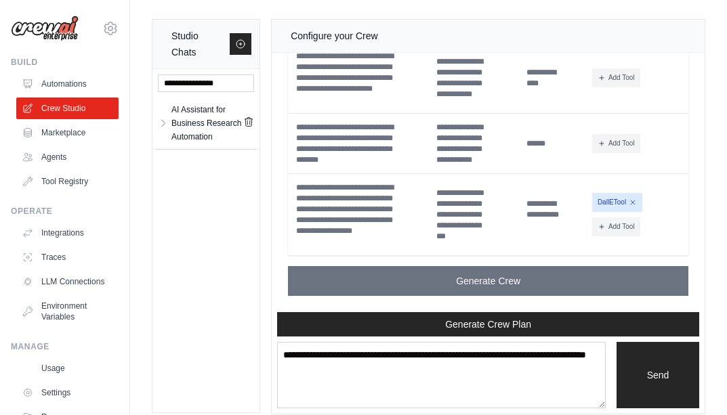
click at [536, 280] on button "Generate Crew" at bounding box center [488, 281] width 400 height 30
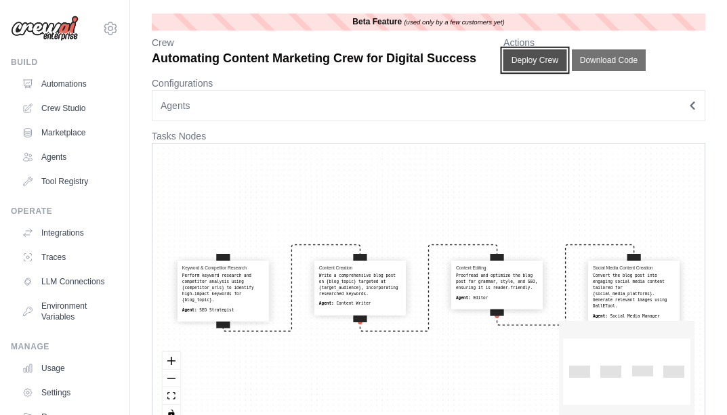
click at [528, 57] on button "Deploy Crew" at bounding box center [535, 60] width 64 height 22
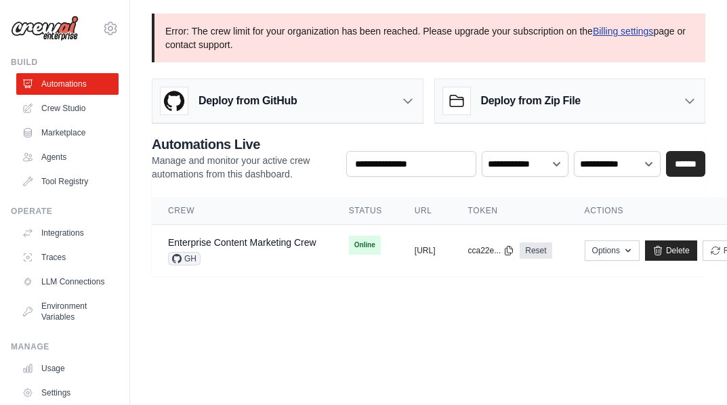
click at [610, 30] on link "Billing settings" at bounding box center [623, 31] width 61 height 11
click at [551, 250] on link "Reset" at bounding box center [535, 250] width 32 height 16
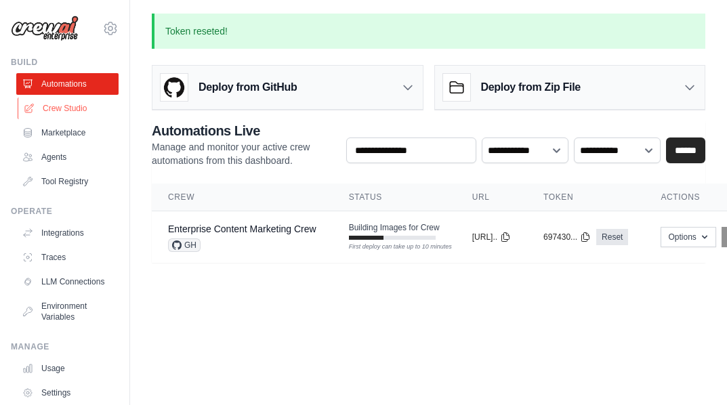
click at [50, 102] on link "Crew Studio" at bounding box center [69, 109] width 102 height 22
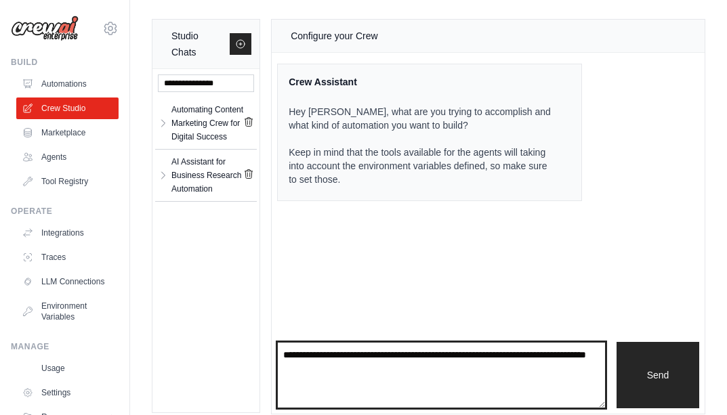
click at [296, 365] on textarea at bounding box center [441, 375] width 328 height 66
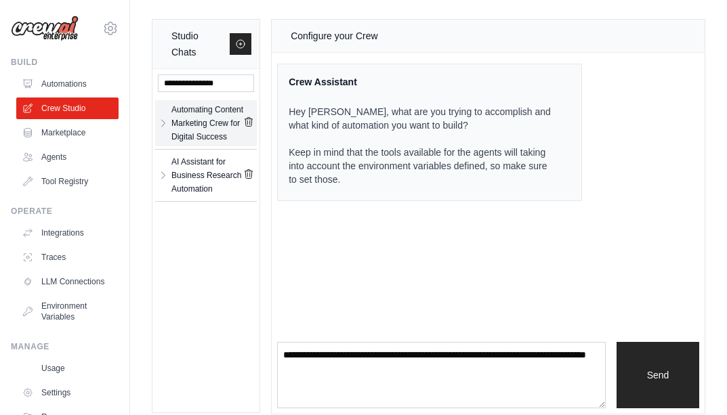
click at [191, 121] on div "Automating Content Marketing Crew for Digital Success" at bounding box center [207, 123] width 72 height 41
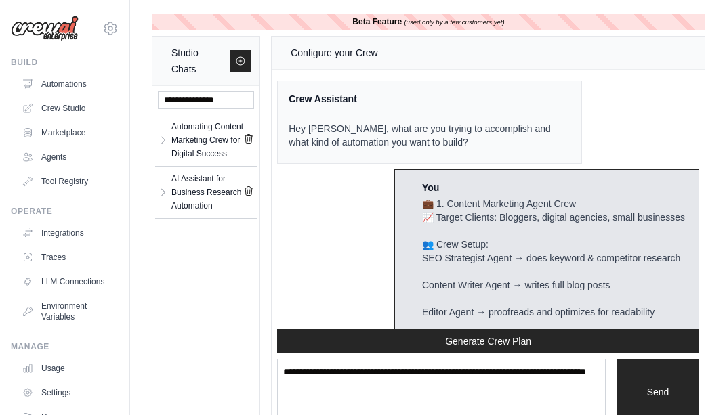
scroll to position [3726, 0]
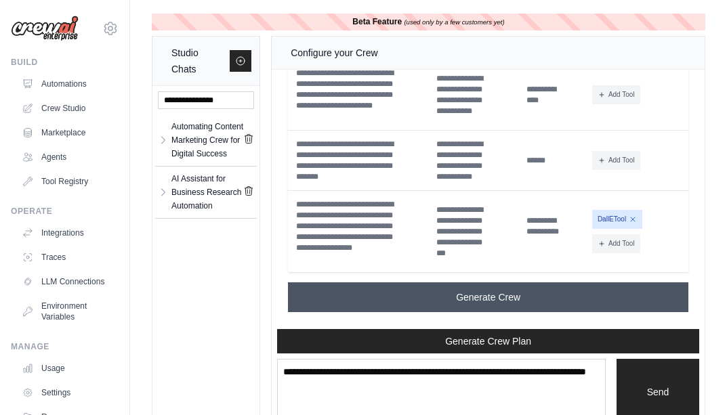
click at [333, 295] on button "Generate Crew" at bounding box center [488, 297] width 400 height 30
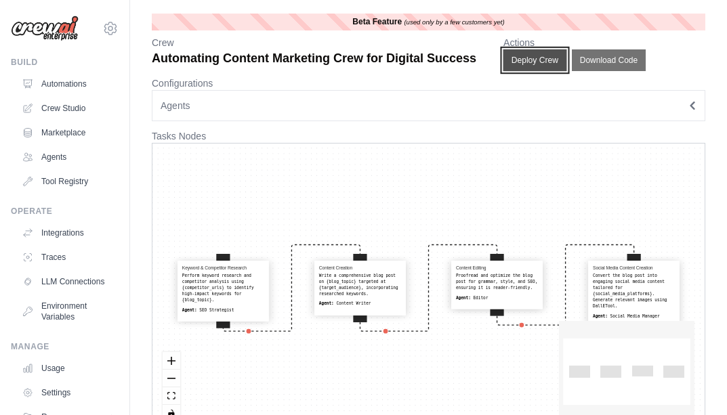
click at [528, 58] on button "Deploy Crew" at bounding box center [535, 60] width 64 height 22
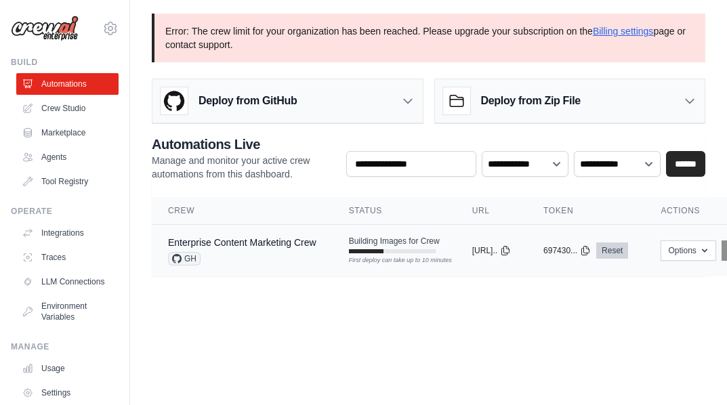
click at [628, 247] on link "Reset" at bounding box center [612, 250] width 32 height 16
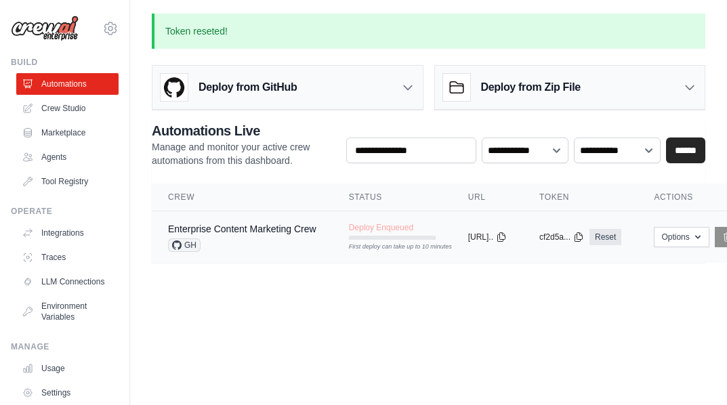
click at [317, 226] on td "Enterprise Content Marketing Crew GH" at bounding box center [242, 237] width 181 height 52
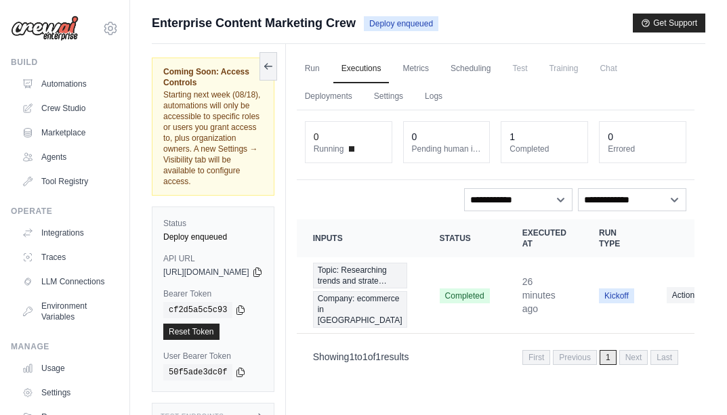
click at [389, 22] on span "Deploy enqueued" at bounding box center [401, 23] width 74 height 15
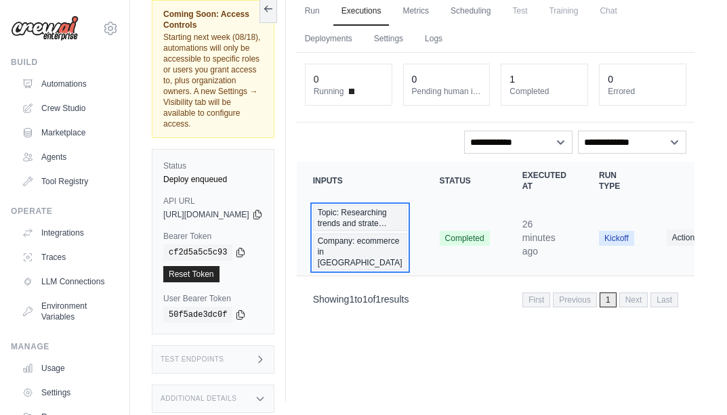
click at [388, 231] on span "Topic: Researching trends and strate…" at bounding box center [360, 218] width 94 height 26
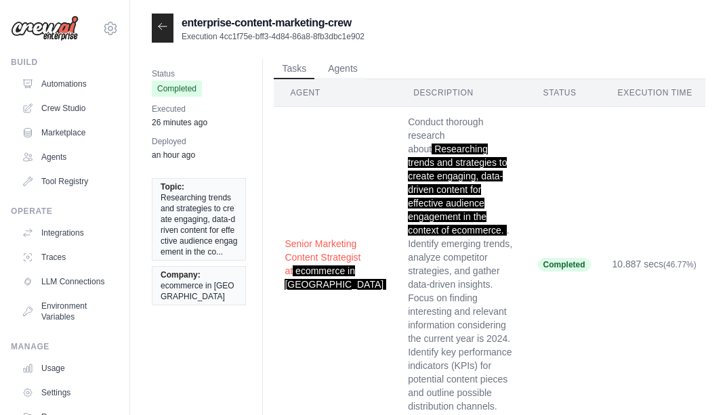
click at [289, 145] on td "Senior Marketing Content Strategist at ecommerce in [GEOGRAPHIC_DATA]" at bounding box center [335, 264] width 123 height 315
click at [265, 349] on div "Status Completed Executed 26 minutes ago Deployed an hour ago Topic: Researchin…" at bounding box center [428, 396] width 553 height 675
click at [49, 163] on link "Agents" at bounding box center [69, 157] width 102 height 22
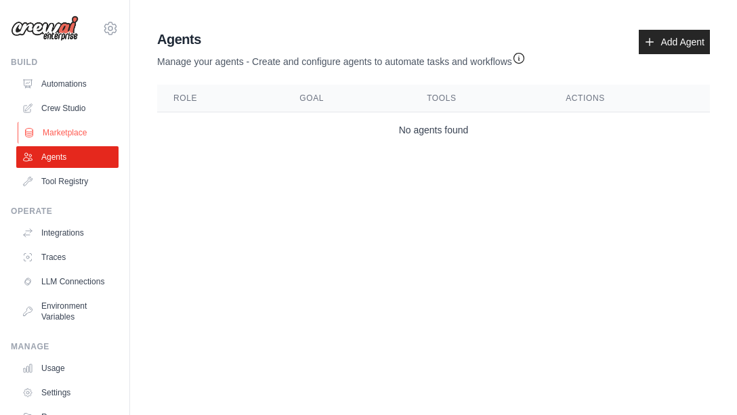
click at [89, 125] on link "Marketplace" at bounding box center [69, 133] width 102 height 22
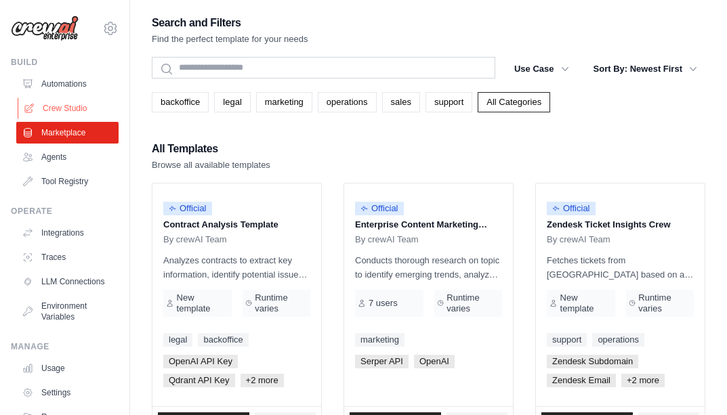
click at [100, 100] on link "Crew Studio" at bounding box center [69, 109] width 102 height 22
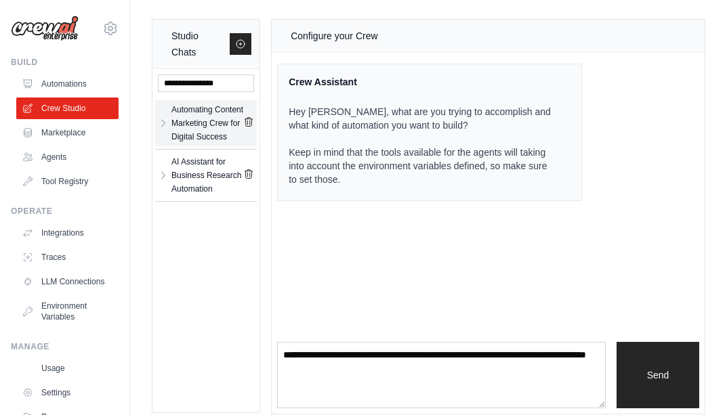
click at [179, 123] on div "Automating Content Marketing Crew for Digital Success" at bounding box center [207, 123] width 72 height 41
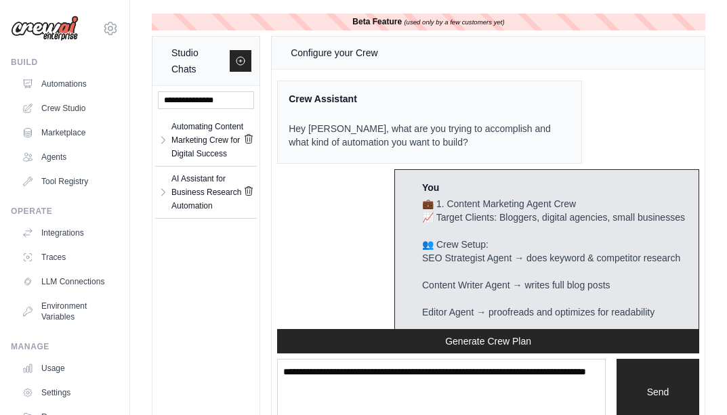
scroll to position [3726, 0]
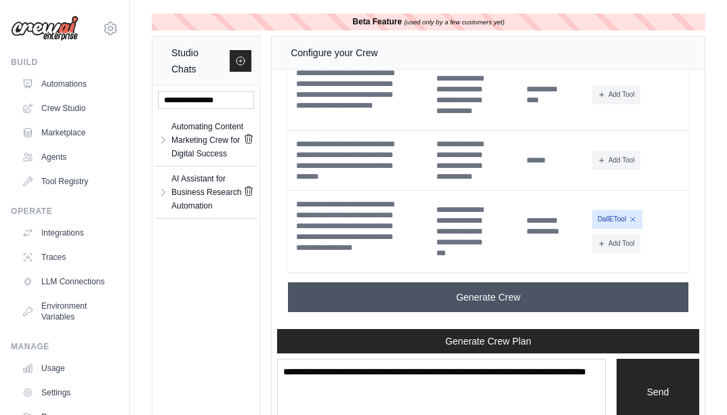
click at [360, 287] on button "Generate Crew" at bounding box center [488, 297] width 400 height 30
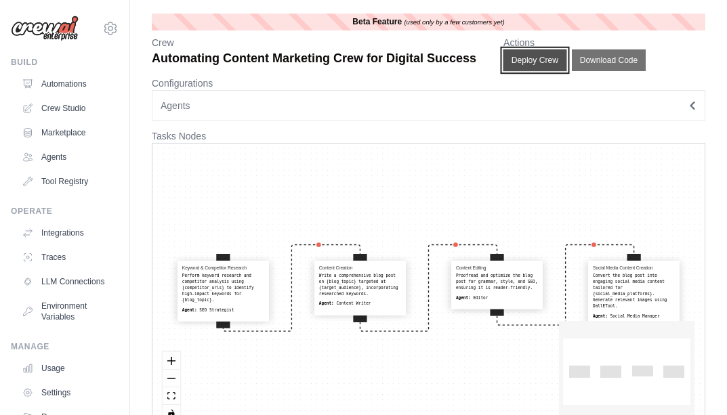
click at [536, 49] on button "Deploy Crew" at bounding box center [535, 60] width 64 height 22
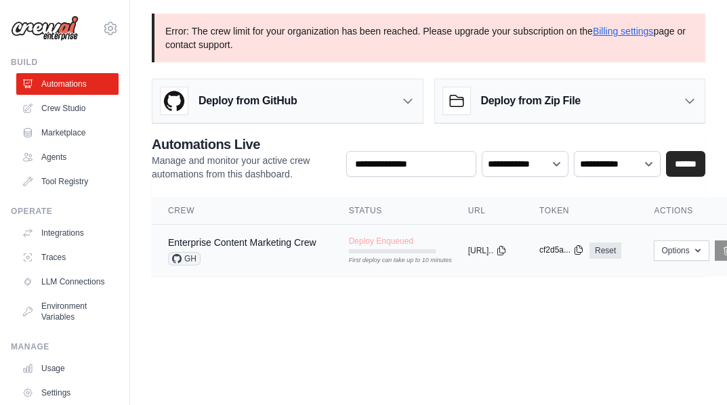
click at [584, 255] on button "cf2d5a..." at bounding box center [561, 249] width 45 height 11
click at [505, 250] on icon at bounding box center [501, 250] width 7 height 9
click at [433, 251] on div "First deploy can take up to 10 minutes" at bounding box center [392, 251] width 87 height 4
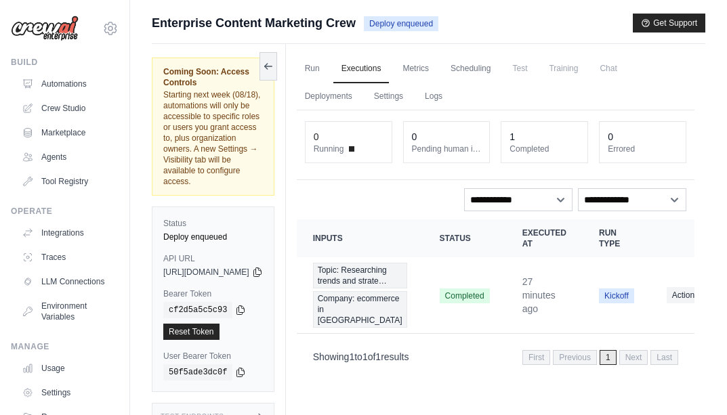
click at [184, 316] on div "copied" at bounding box center [183, 324] width 29 height 16
click at [337, 165] on div "0 Running 0 Pending human input 1 Completed 0 Errored" at bounding box center [496, 145] width 398 height 70
click at [394, 24] on span "Deploy enqueued" at bounding box center [401, 23] width 74 height 15
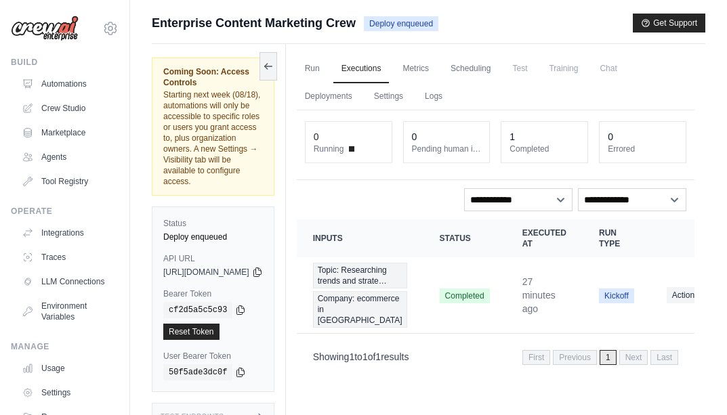
click at [535, 67] on span "Test" at bounding box center [519, 68] width 31 height 27
click at [328, 68] on link "Run" at bounding box center [312, 69] width 31 height 28
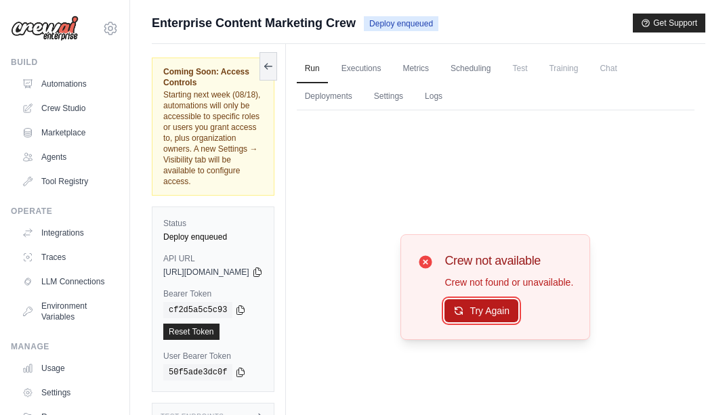
click at [499, 310] on button "Try Again" at bounding box center [481, 310] width 74 height 23
click at [199, 324] on link "Reset Token" at bounding box center [191, 332] width 56 height 16
click at [188, 324] on link "Reset Token" at bounding box center [191, 332] width 56 height 16
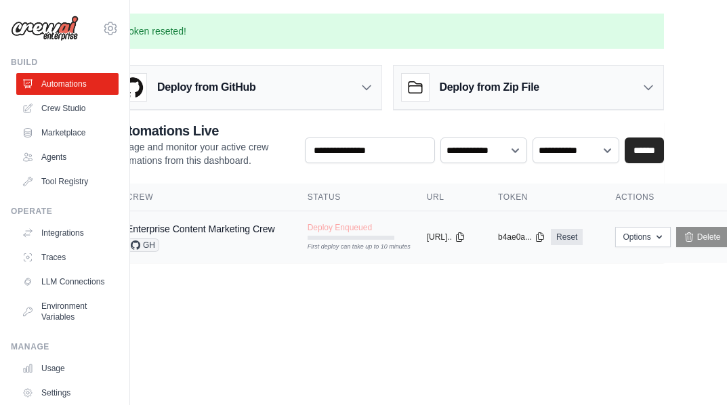
scroll to position [0, 92]
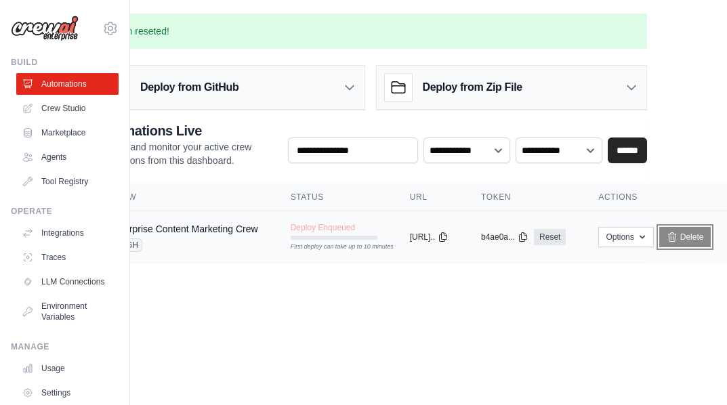
click at [681, 239] on link "Delete" at bounding box center [685, 237] width 52 height 20
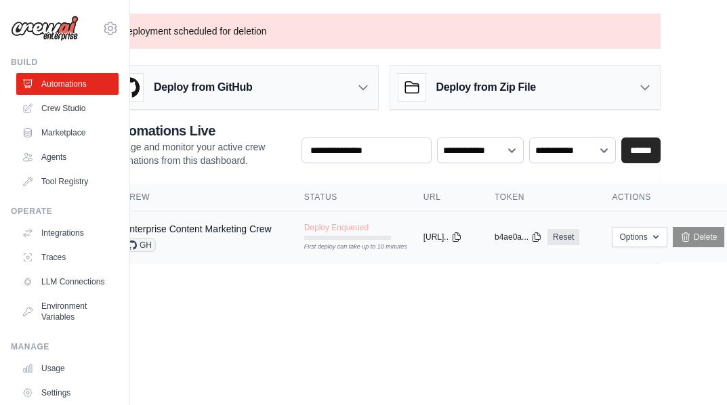
scroll to position [0, 92]
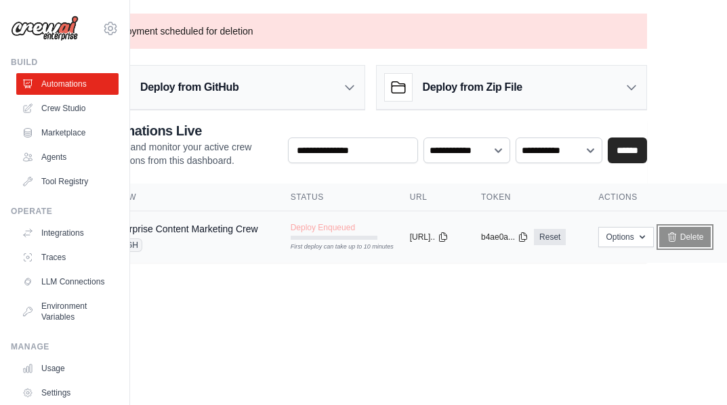
click at [685, 229] on link "Delete" at bounding box center [685, 237] width 52 height 20
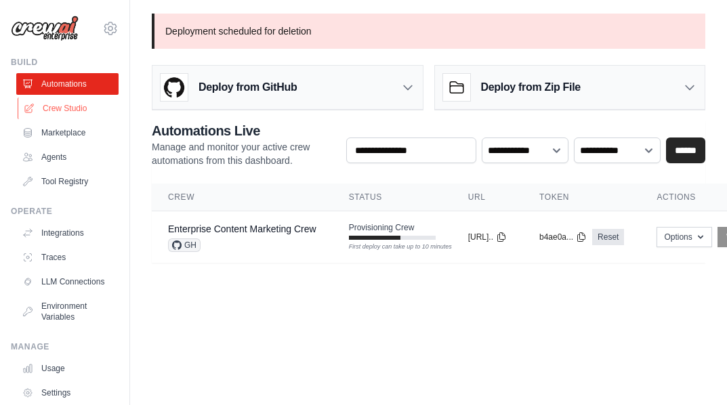
click at [74, 103] on link "Crew Studio" at bounding box center [69, 109] width 102 height 22
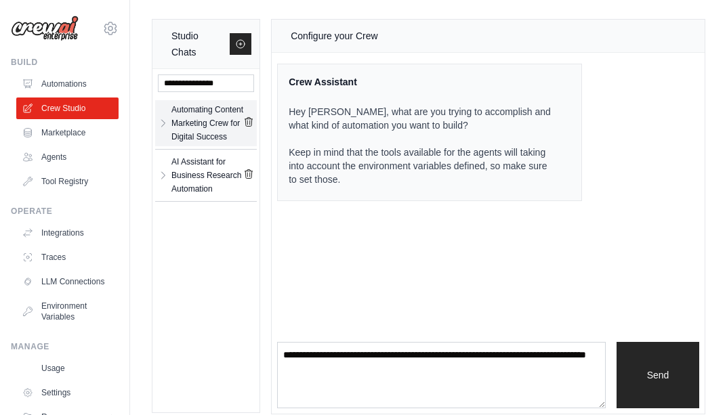
click at [207, 123] on div "Automating Content Marketing Crew for Digital Success" at bounding box center [207, 123] width 72 height 41
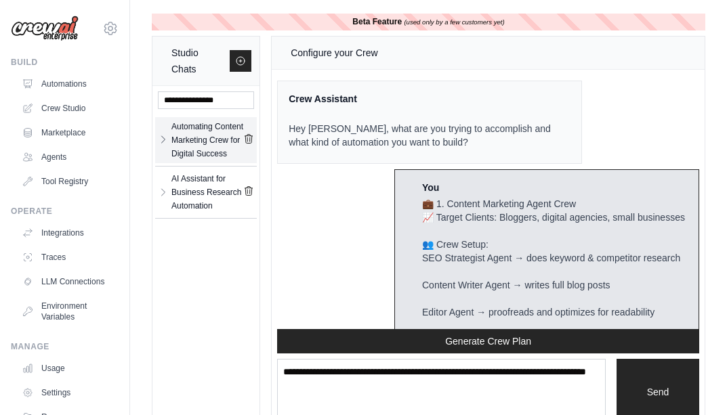
scroll to position [3726, 0]
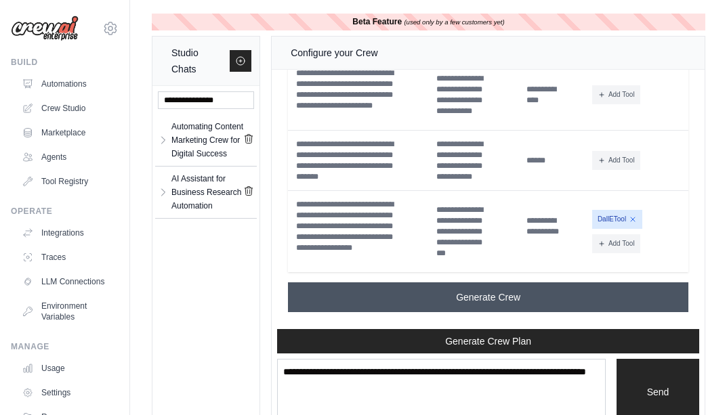
click at [369, 296] on button "Generate Crew" at bounding box center [488, 297] width 400 height 30
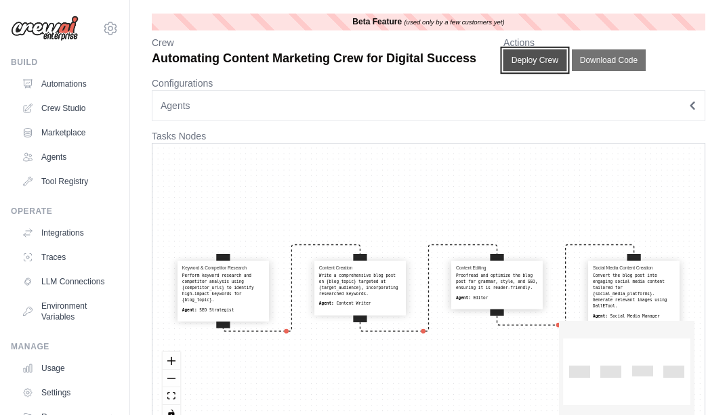
click at [536, 55] on button "Deploy Crew" at bounding box center [535, 60] width 64 height 22
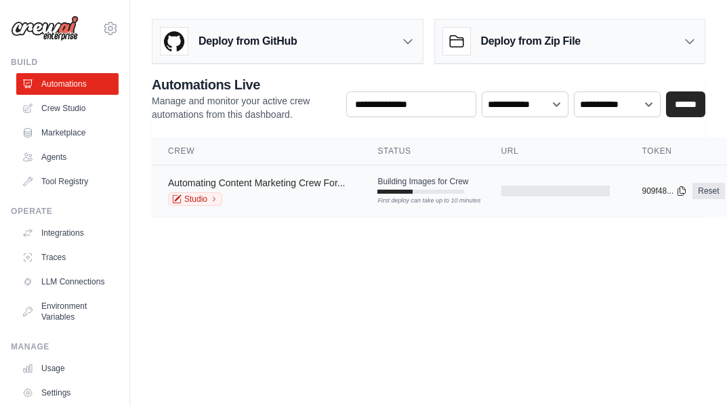
click at [299, 184] on link "Automating Content Marketing Crew For..." at bounding box center [256, 182] width 177 height 11
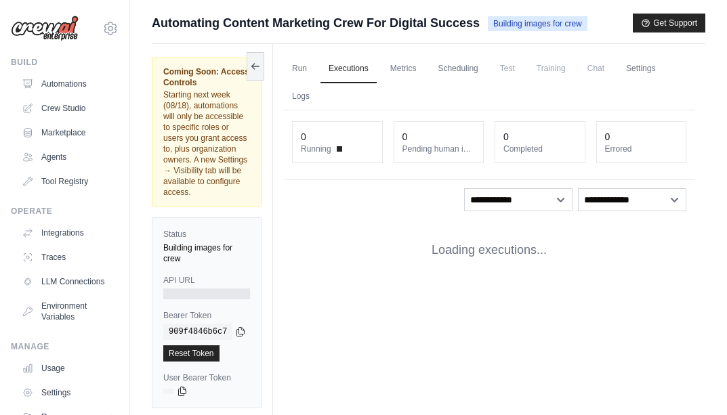
click at [299, 184] on div "**********" at bounding box center [489, 195] width 410 height 171
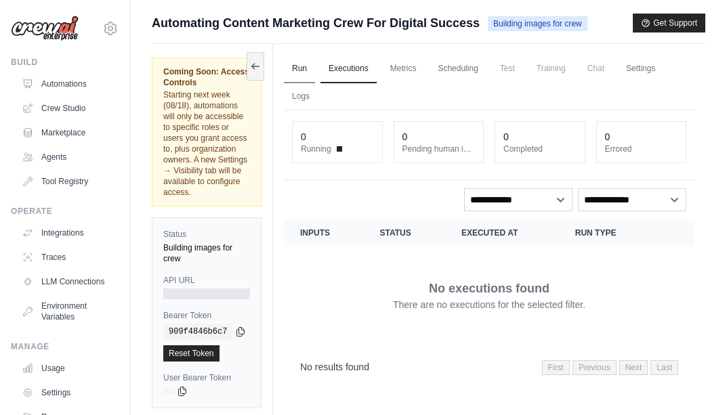
click at [303, 64] on link "Run" at bounding box center [299, 69] width 31 height 28
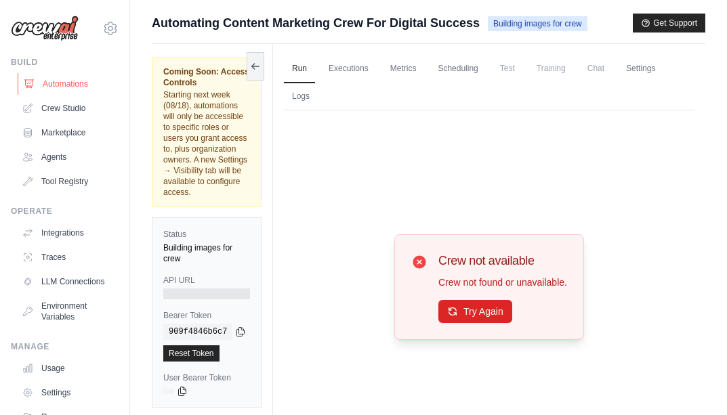
click at [53, 83] on link "Automations" at bounding box center [69, 84] width 102 height 22
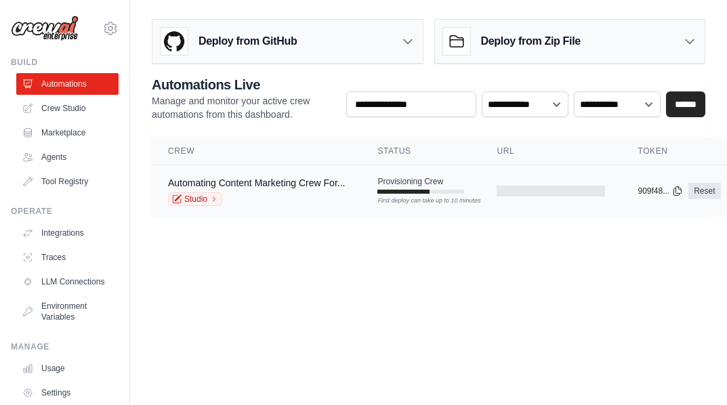
click at [361, 196] on td "Provisioning Crew First deploy can take up to 10 minutes" at bounding box center [420, 184] width 119 height 39
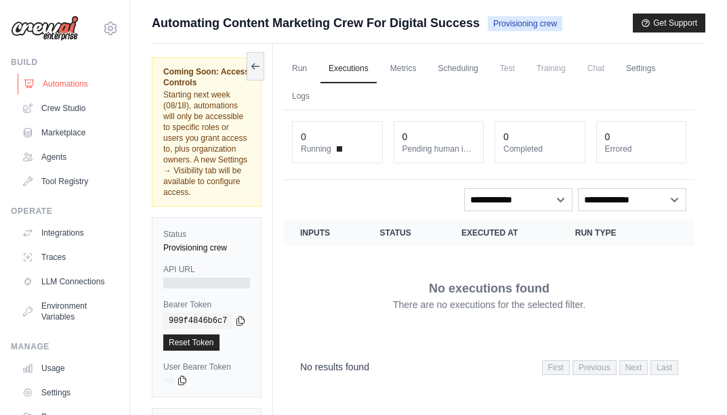
click at [91, 77] on link "Automations" at bounding box center [69, 84] width 102 height 22
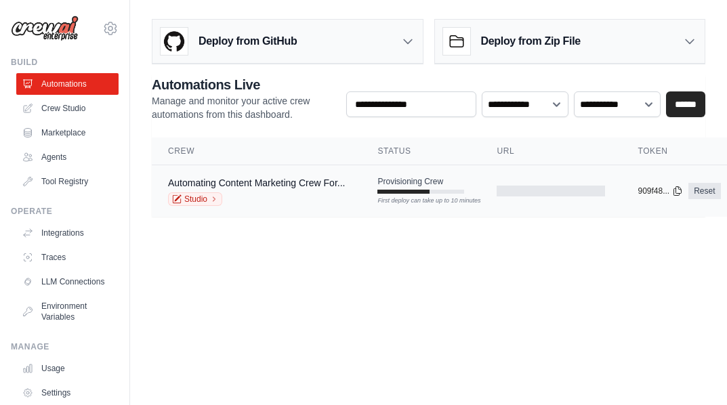
click at [391, 182] on span "Provisioning Crew" at bounding box center [410, 181] width 66 height 11
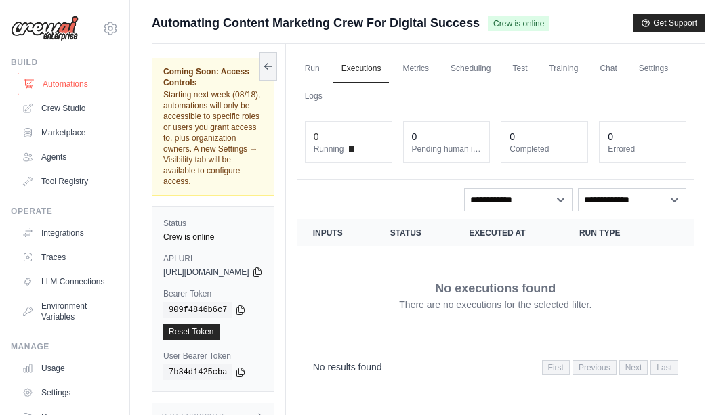
click at [56, 74] on link "Automations" at bounding box center [69, 84] width 102 height 22
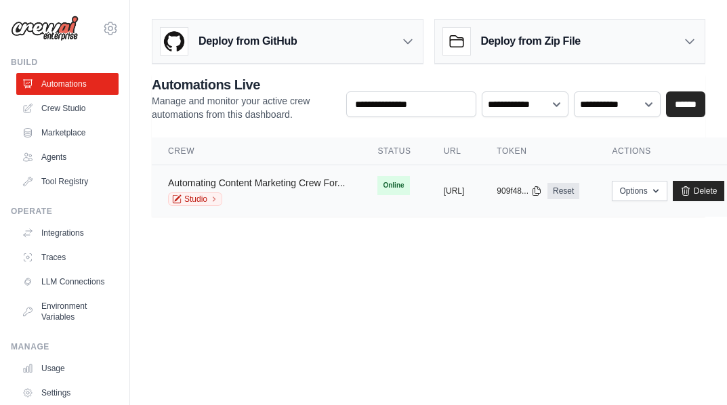
click at [259, 185] on link "Automating Content Marketing Crew For..." at bounding box center [256, 182] width 177 height 11
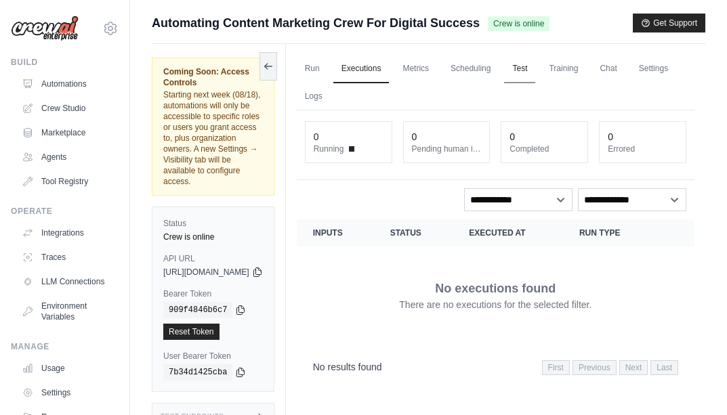
click at [535, 69] on link "Test" at bounding box center [519, 69] width 31 height 28
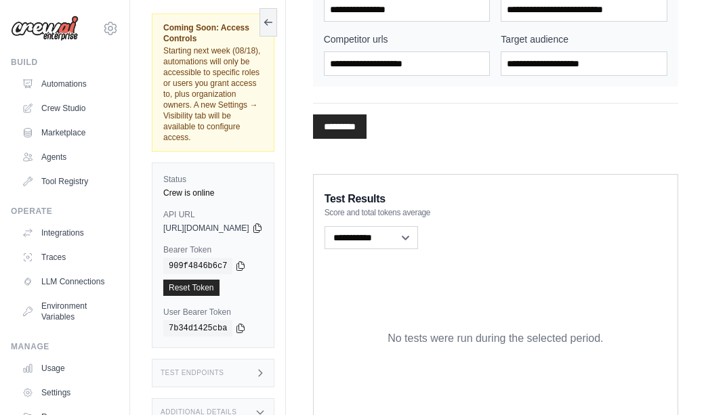
scroll to position [398, 0]
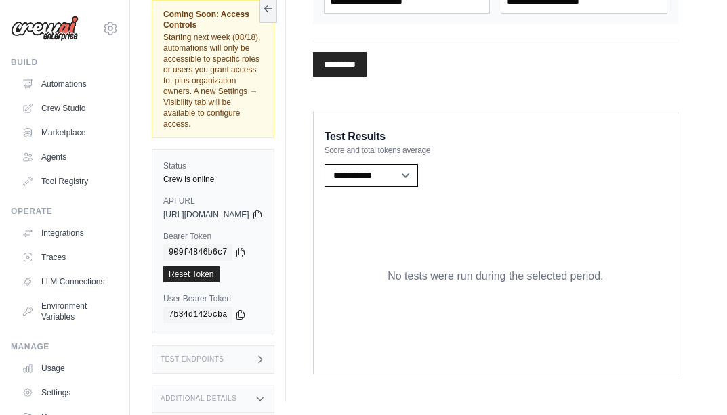
click at [392, 174] on select "**********" at bounding box center [370, 175] width 93 height 23
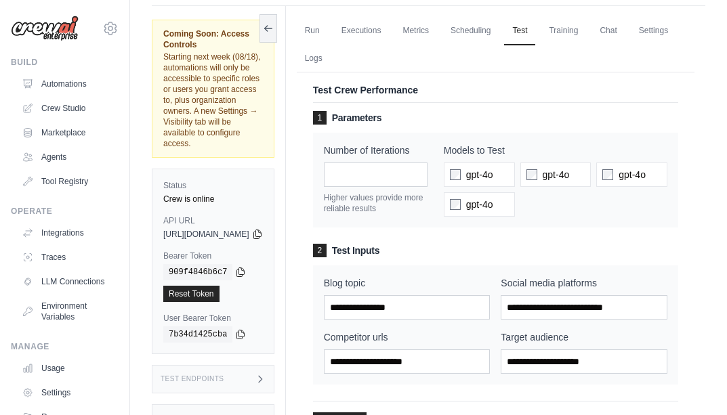
scroll to position [41, 0]
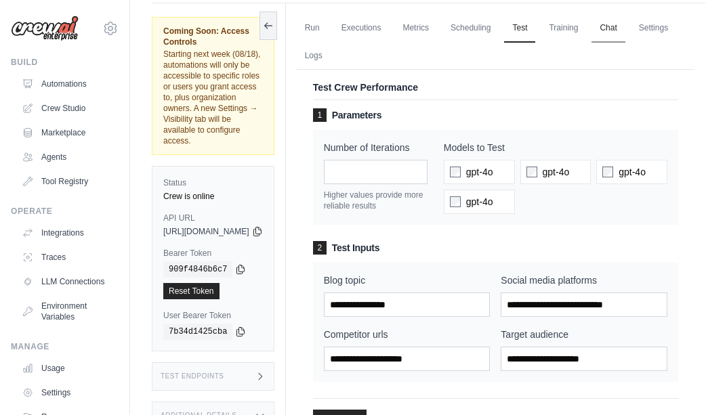
click at [624, 25] on link "Chat" at bounding box center [607, 28] width 33 height 28
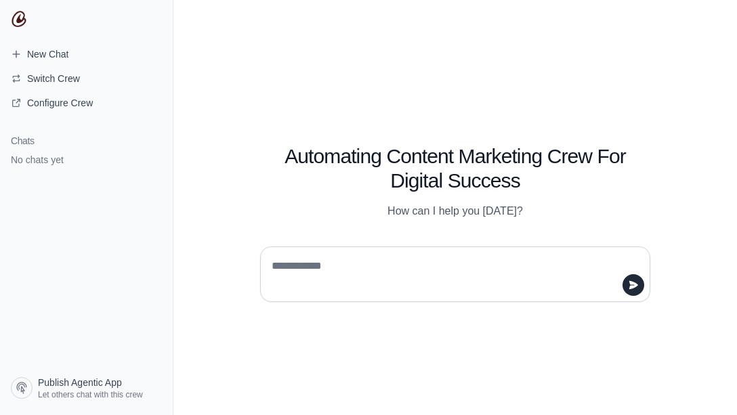
click at [299, 269] on textarea at bounding box center [451, 274] width 364 height 38
type textarea "**********"
click at [627, 282] on button "submit" at bounding box center [633, 285] width 22 height 22
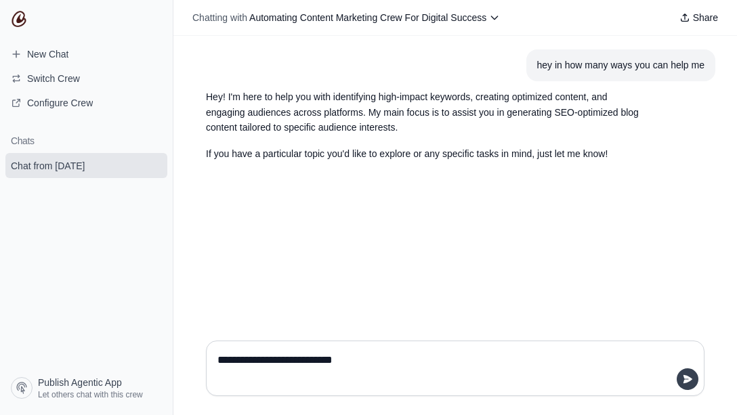
type textarea "**********"
click at [684, 377] on icon "submit" at bounding box center [687, 379] width 9 height 8
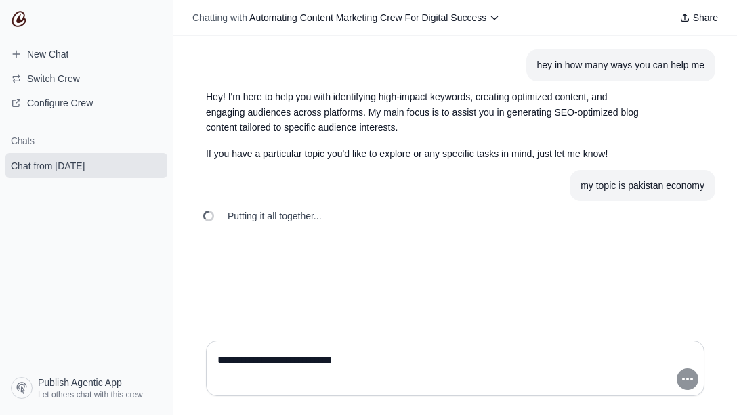
scroll to position [37, 0]
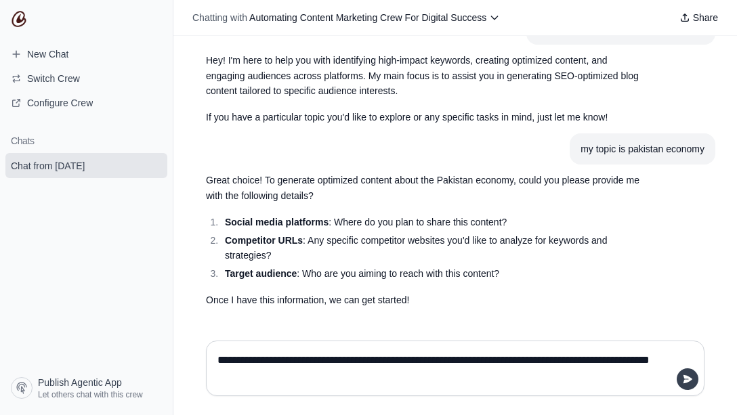
type textarea "**********"
click at [686, 376] on icon "submit" at bounding box center [687, 379] width 9 height 8
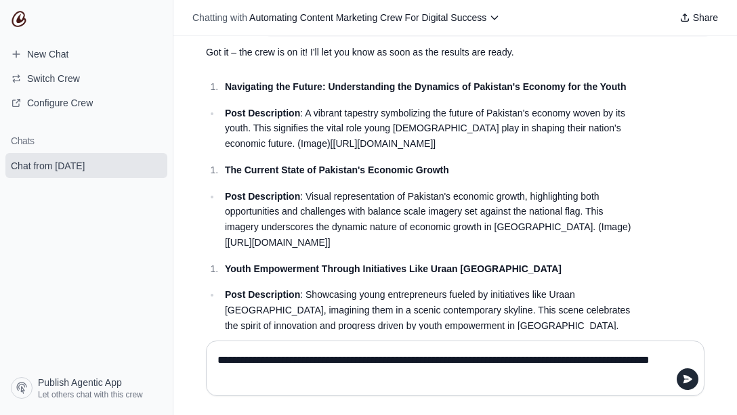
scroll to position [367, 0]
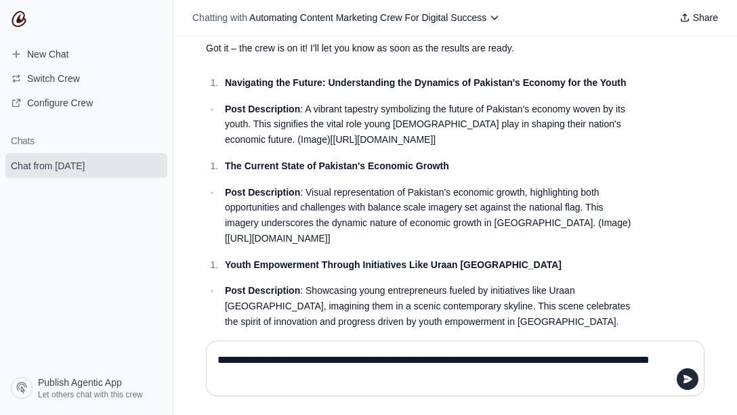
click at [298, 148] on li "Post Description : A vibrant tapestry symbolizing the future of Pakistan's econ…" at bounding box center [430, 125] width 419 height 46
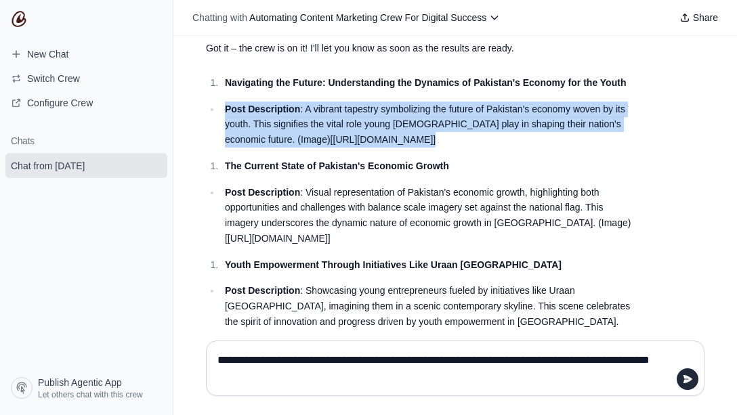
click at [298, 148] on li "Post Description : A vibrant tapestry symbolizing the future of Pakistan's econ…" at bounding box center [430, 125] width 419 height 46
click at [244, 148] on li "Post Description : A vibrant tapestry symbolizing the future of Pakistan's econ…" at bounding box center [430, 125] width 419 height 46
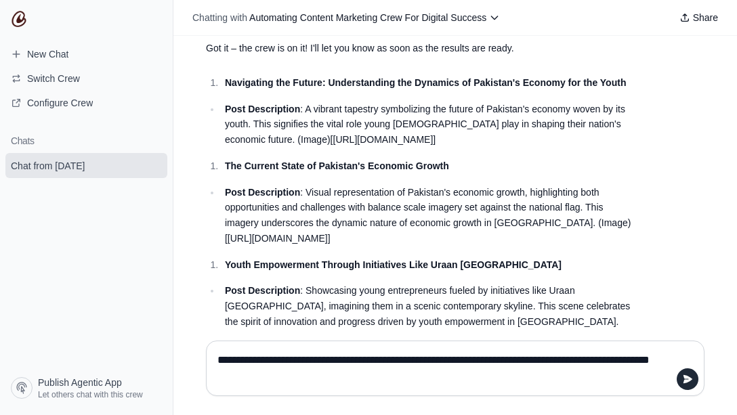
drag, startPoint x: 221, startPoint y: 142, endPoint x: 397, endPoint y: 171, distance: 178.5
click at [397, 148] on li "Post Description : A vibrant tapestry symbolizing the future of Pakistan's econ…" at bounding box center [430, 125] width 419 height 46
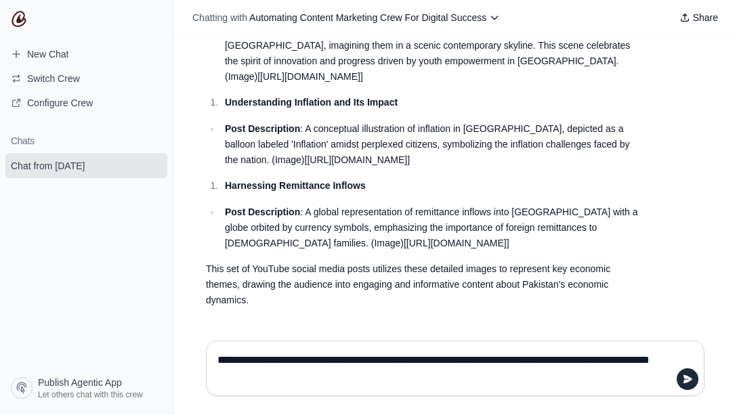
scroll to position [751, 0]
drag, startPoint x: 219, startPoint y: 207, endPoint x: 300, endPoint y: 220, distance: 82.4
click at [300, 220] on li "Post Description : A global representation of remittance inflows into [GEOGRAPH…" at bounding box center [430, 228] width 419 height 46
click at [295, 223] on li "Post Description : A global representation of remittance inflows into [GEOGRAPH…" at bounding box center [430, 228] width 419 height 46
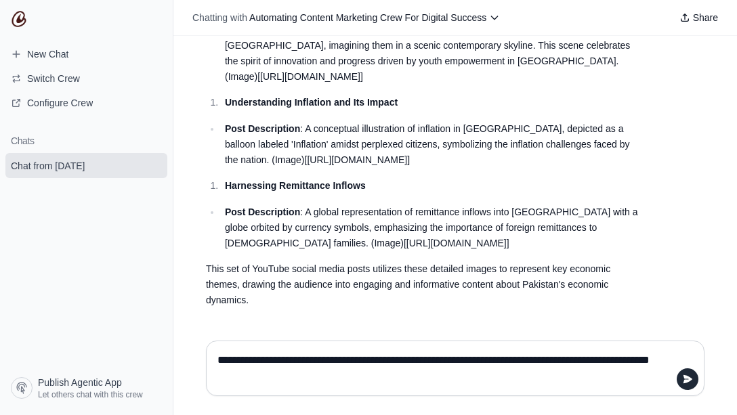
click at [221, 205] on li "Post Description : A global representation of remittance inflows into [GEOGRAPH…" at bounding box center [430, 228] width 419 height 46
drag, startPoint x: 219, startPoint y: 205, endPoint x: 295, endPoint y: 238, distance: 82.2
click at [295, 238] on li "Post Description : A global representation of remittance inflows into [GEOGRAPH…" at bounding box center [430, 228] width 419 height 46
click at [221, 221] on li "Post Description : A global representation of remittance inflows into [GEOGRAPH…" at bounding box center [430, 228] width 419 height 46
drag, startPoint x: 219, startPoint y: 213, endPoint x: 299, endPoint y: 246, distance: 86.3
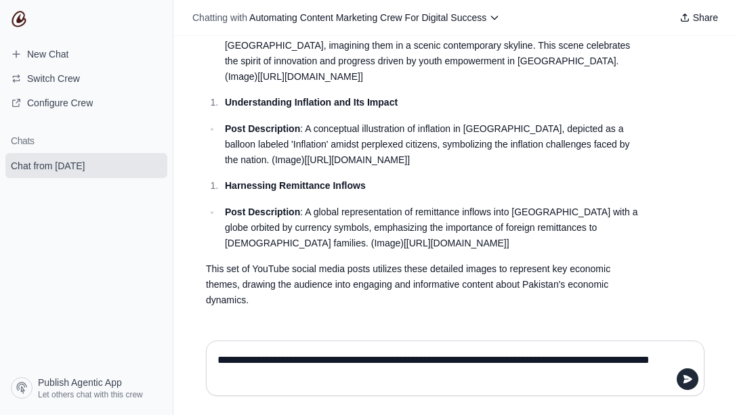
click at [299, 246] on li "Post Description : A global representation of remittance inflows into [GEOGRAPH…" at bounding box center [430, 228] width 419 height 46
click at [221, 209] on li "Post Description : A global representation of remittance inflows into [GEOGRAPH…" at bounding box center [430, 228] width 419 height 46
drag, startPoint x: 221, startPoint y: 209, endPoint x: 345, endPoint y: 240, distance: 128.0
click at [345, 240] on li "Post Description : A global representation of remittance inflows into [GEOGRAPH…" at bounding box center [430, 228] width 419 height 46
drag, startPoint x: 368, startPoint y: 240, endPoint x: 333, endPoint y: 247, distance: 35.7
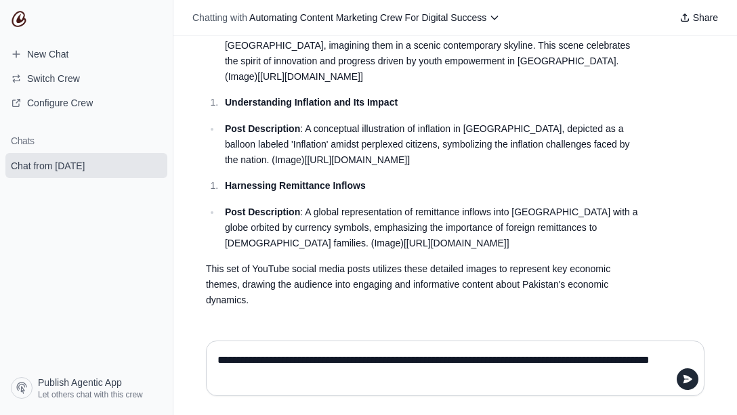
click at [336, 247] on li "Post Description : A global representation of remittance inflows into [GEOGRAPH…" at bounding box center [430, 228] width 419 height 46
click at [276, 252] on div "Navigating the Future: Understanding the Dynamics of Pakistan's Economy for the…" at bounding box center [422, 61] width 433 height 494
click at [221, 206] on li "Post Description : A global representation of remittance inflows into [GEOGRAPH…" at bounding box center [430, 228] width 419 height 46
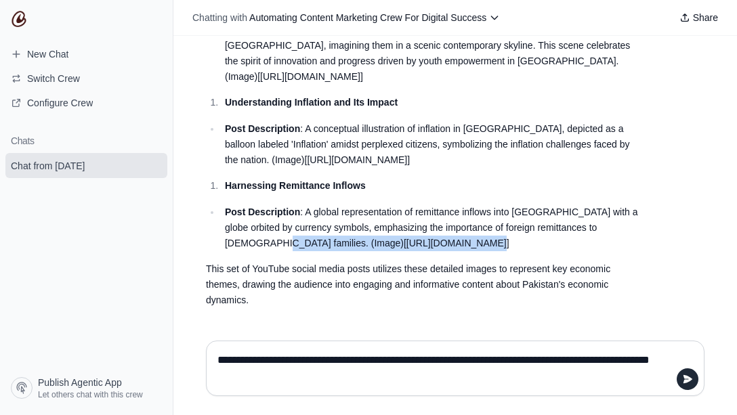
drag, startPoint x: 216, startPoint y: 206, endPoint x: 403, endPoint y: 218, distance: 187.3
click at [403, 218] on li "Post Description : A global representation of remittance inflows into [GEOGRAPH…" at bounding box center [430, 228] width 419 height 46
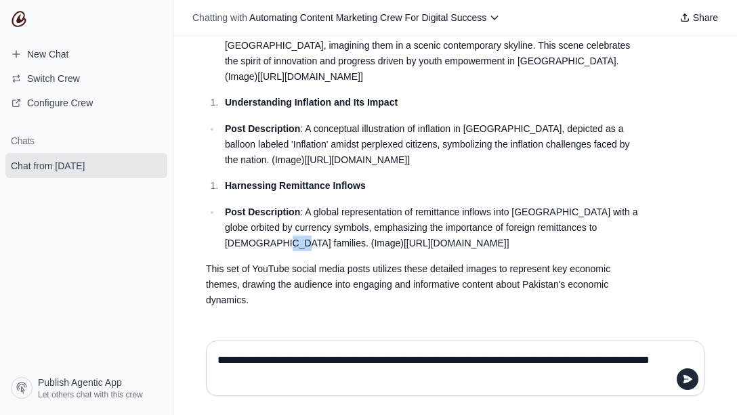
drag, startPoint x: 217, startPoint y: 205, endPoint x: 234, endPoint y: 205, distance: 17.6
click at [234, 205] on li "Post Description : A global representation of remittance inflows into [GEOGRAPH…" at bounding box center [430, 228] width 419 height 46
click at [221, 205] on li "Post Description : A global representation of remittance inflows into [GEOGRAPH…" at bounding box center [430, 228] width 419 height 46
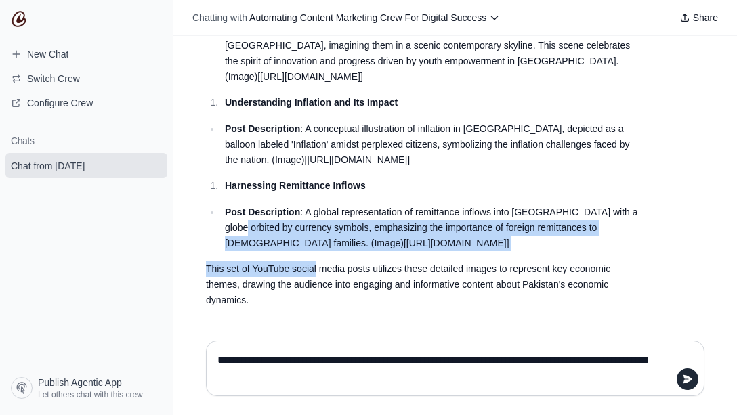
drag, startPoint x: 221, startPoint y: 204, endPoint x: 305, endPoint y: 246, distance: 94.5
click at [306, 258] on div "Navigating the Future: Understanding the Dynamics of Pakistan's Economy for the…" at bounding box center [422, 61] width 433 height 494
click at [221, 213] on li "Post Description : A global representation of remittance inflows into [GEOGRAPH…" at bounding box center [430, 228] width 419 height 46
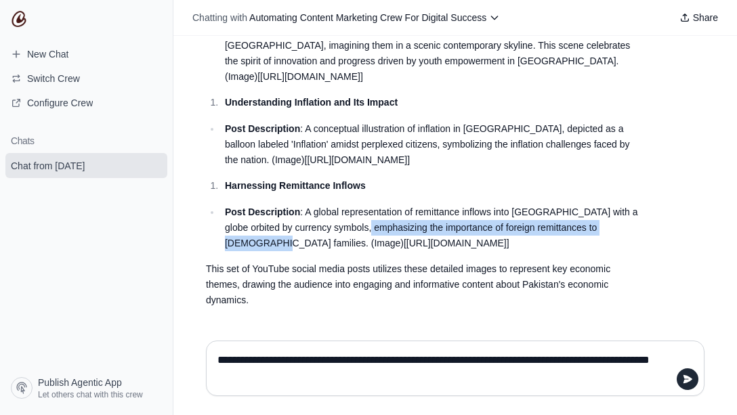
drag, startPoint x: 215, startPoint y: 210, endPoint x: 353, endPoint y: 193, distance: 138.5
click at [353, 205] on li "Post Description : A global representation of remittance inflows into [GEOGRAPH…" at bounding box center [430, 228] width 419 height 46
drag, startPoint x: 219, startPoint y: 205, endPoint x: 366, endPoint y: 243, distance: 152.4
click at [366, 243] on li "Post Description : A global representation of remittance inflows into [GEOGRAPH…" at bounding box center [430, 228] width 419 height 46
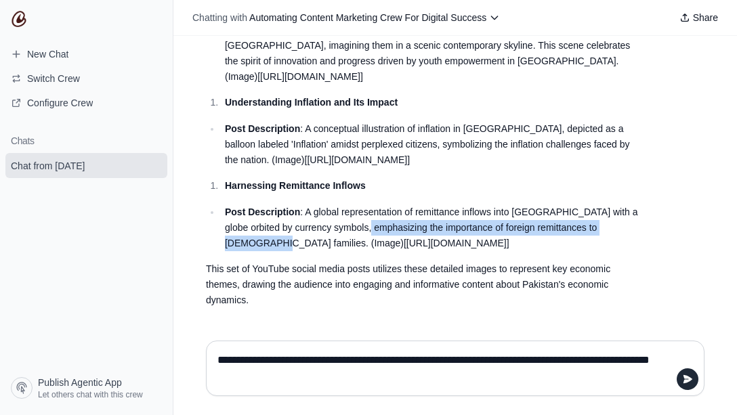
click at [366, 243] on li "Post Description : A global representation of remittance inflows into [GEOGRAPH…" at bounding box center [430, 228] width 419 height 46
drag, startPoint x: 217, startPoint y: 202, endPoint x: 255, endPoint y: 244, distance: 56.6
click at [255, 244] on li "Post Description : A global representation of remittance inflows into [GEOGRAPH…" at bounding box center [430, 228] width 419 height 46
click at [214, 215] on ul "Post Description : A global representation of remittance inflows into [GEOGRAPH…" at bounding box center [422, 228] width 433 height 46
drag, startPoint x: 215, startPoint y: 209, endPoint x: 351, endPoint y: 240, distance: 140.5
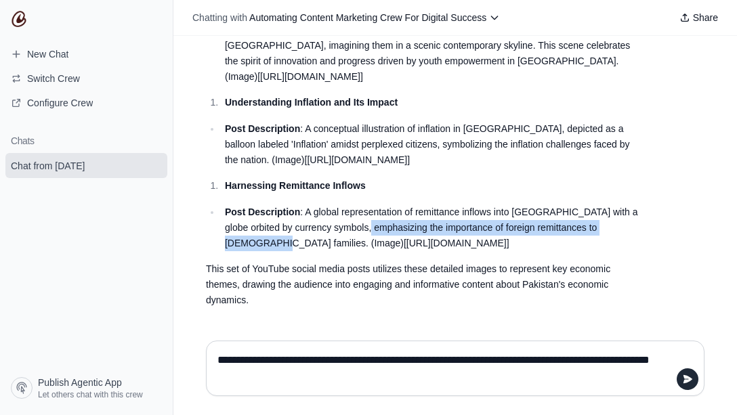
click at [351, 240] on ul "Post Description : A global representation of remittance inflows into [GEOGRAPH…" at bounding box center [422, 228] width 433 height 46
click at [209, 208] on ul "Post Description : A global representation of remittance inflows into [GEOGRAPH…" at bounding box center [422, 228] width 433 height 46
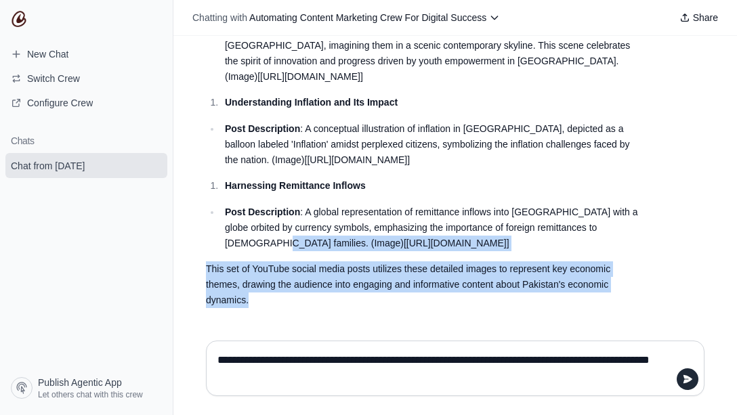
drag, startPoint x: 218, startPoint y: 207, endPoint x: 219, endPoint y: 347, distance: 139.5
click at [219, 347] on div "Chatting with Automating Content Marketing Crew For Digital Success Share hey i…" at bounding box center [454, 207] width 563 height 415
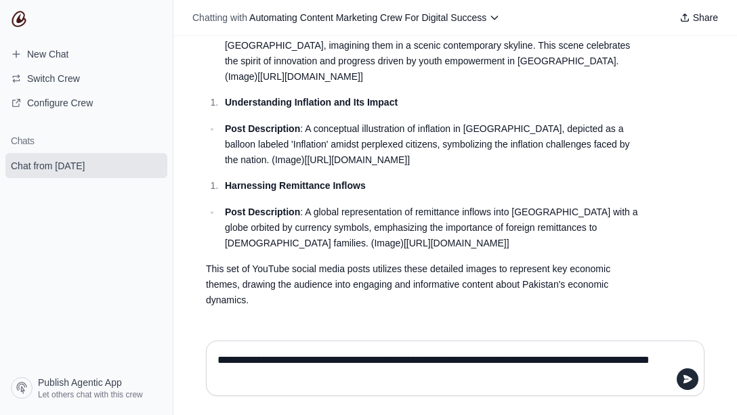
click at [221, 205] on li "Post Description : A global representation of remittance inflows into [GEOGRAPH…" at bounding box center [430, 228] width 419 height 46
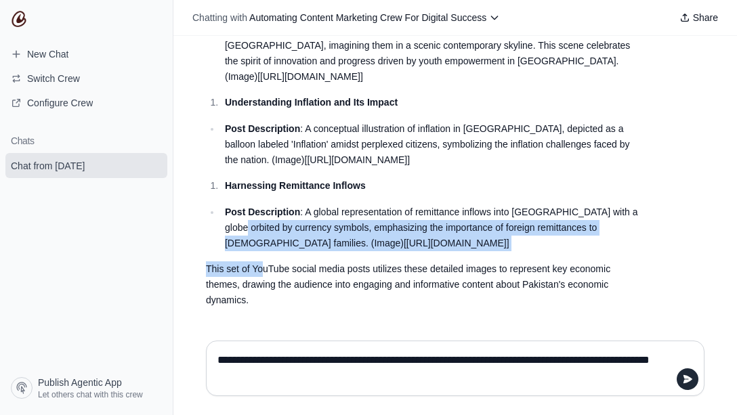
drag, startPoint x: 217, startPoint y: 203, endPoint x: 261, endPoint y: 258, distance: 69.9
click at [261, 258] on div "Navigating the Future: Understanding the Dynamics of Pakistan's Economy for the…" at bounding box center [422, 61] width 433 height 494
click at [221, 213] on li "Post Description : A global representation of remittance inflows into [GEOGRAPH…" at bounding box center [430, 228] width 419 height 46
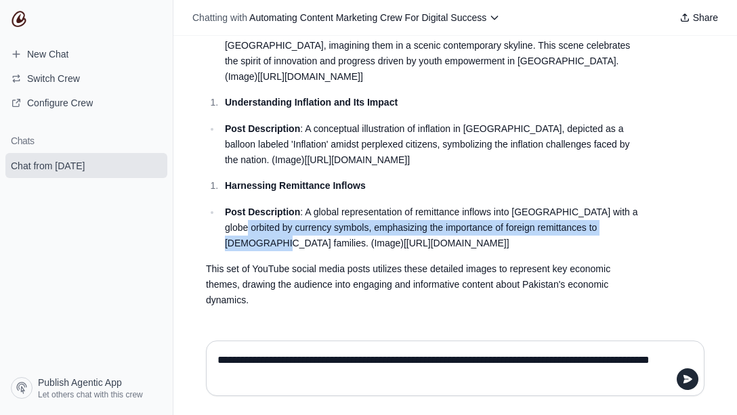
click at [221, 208] on li "Post Description : A global representation of remittance inflows into [GEOGRAPH…" at bounding box center [430, 228] width 419 height 46
click at [221, 210] on li "Post Description : A global representation of remittance inflows into [GEOGRAPH…" at bounding box center [430, 228] width 419 height 46
drag, startPoint x: 220, startPoint y: 212, endPoint x: 364, endPoint y: 242, distance: 146.6
click at [364, 242] on li "Post Description : A global representation of remittance inflows into [GEOGRAPH…" at bounding box center [430, 228] width 419 height 46
copy li "(Image)[[URL][DOMAIN_NAME]]"
